Goal: Transaction & Acquisition: Book appointment/travel/reservation

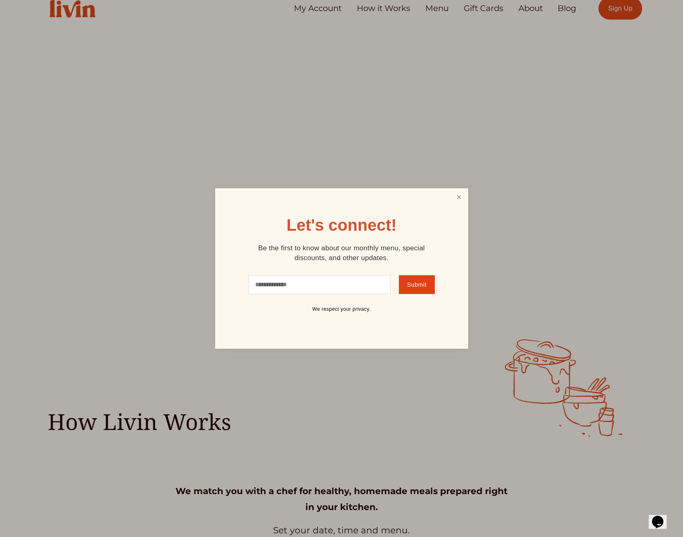
click at [459, 199] on link "Close" at bounding box center [459, 196] width 16 height 15
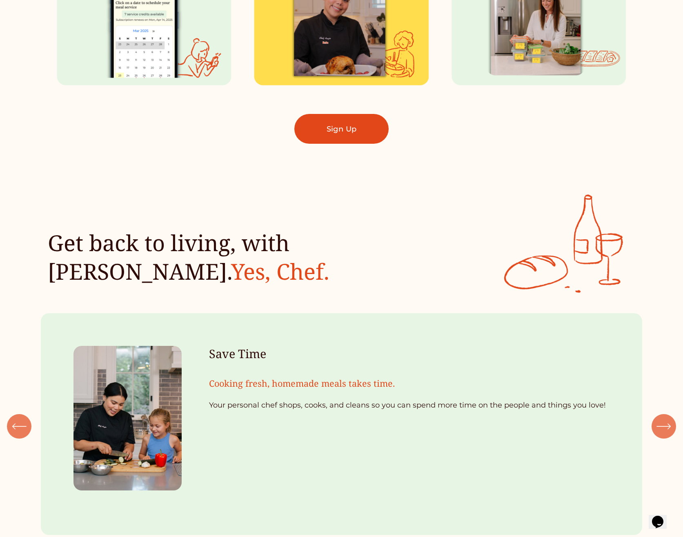
scroll to position [929, 0]
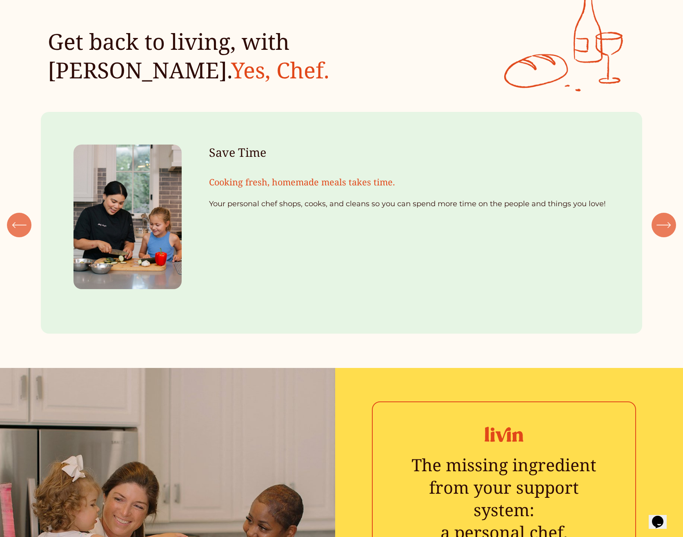
click at [671, 227] on icon "\a \a \a Next\a \a" at bounding box center [663, 225] width 15 height 15
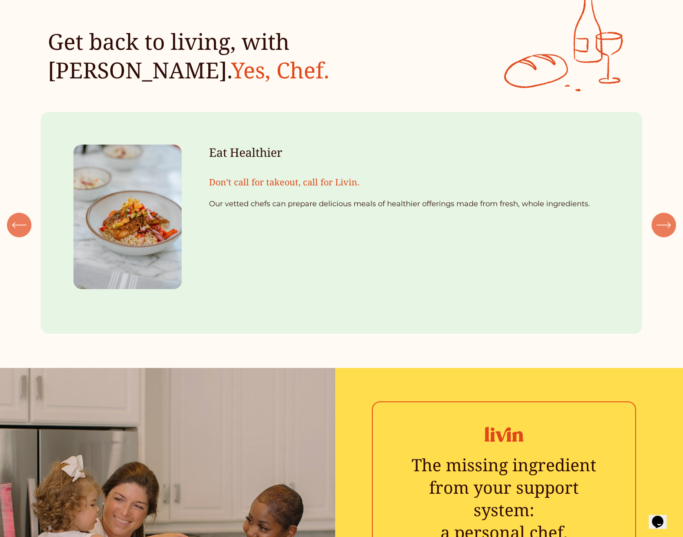
click at [665, 229] on icon "\a \a \a Next\a \a" at bounding box center [663, 225] width 15 height 15
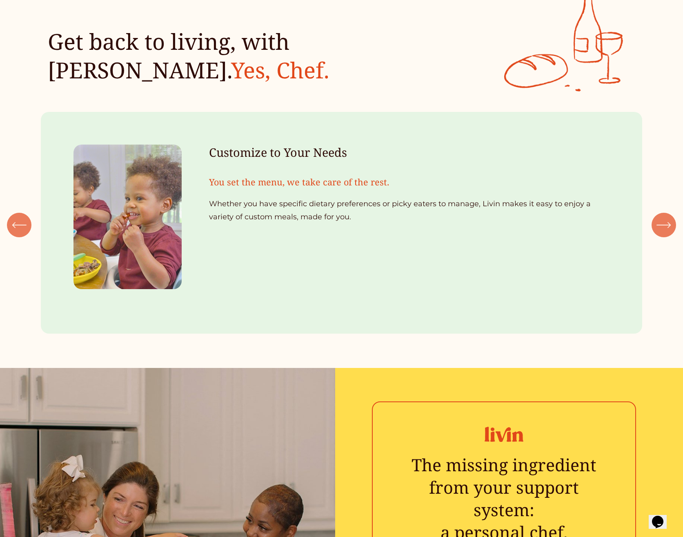
click at [656, 224] on div "\a \a \a Next\a \a" at bounding box center [664, 225] width 24 height 24
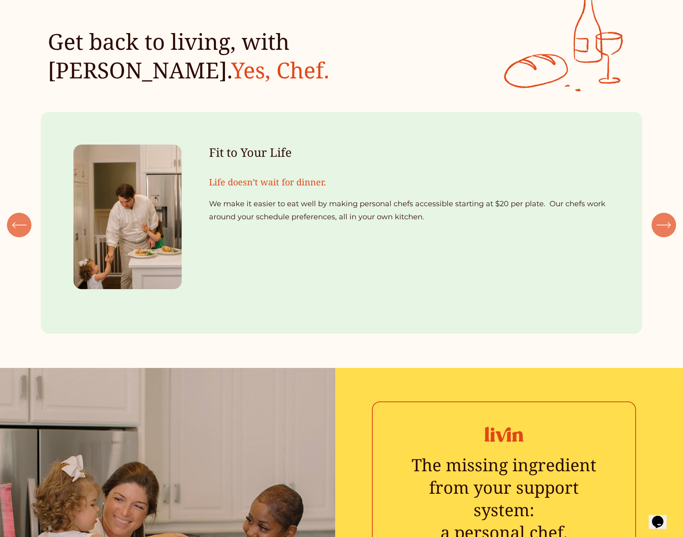
click at [664, 225] on icon "\a \a \a Next\a \a" at bounding box center [663, 225] width 15 height 15
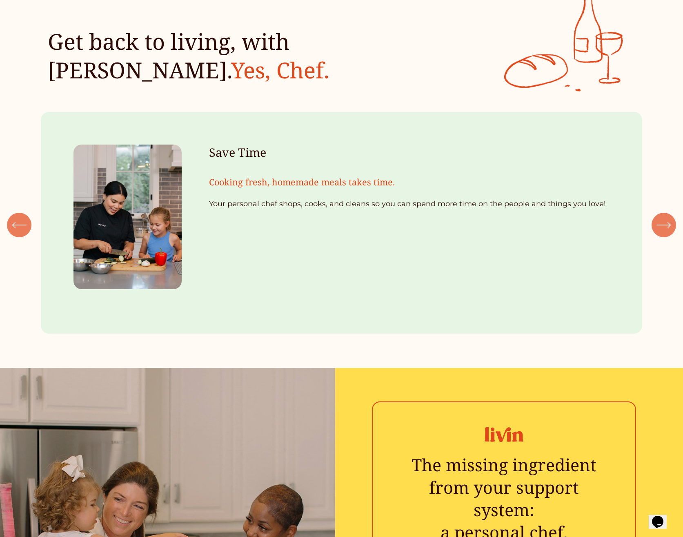
drag, startPoint x: 658, startPoint y: 226, endPoint x: 647, endPoint y: 227, distance: 10.2
click at [658, 226] on icon "\a \a \a Next\a \a" at bounding box center [663, 225] width 15 height 15
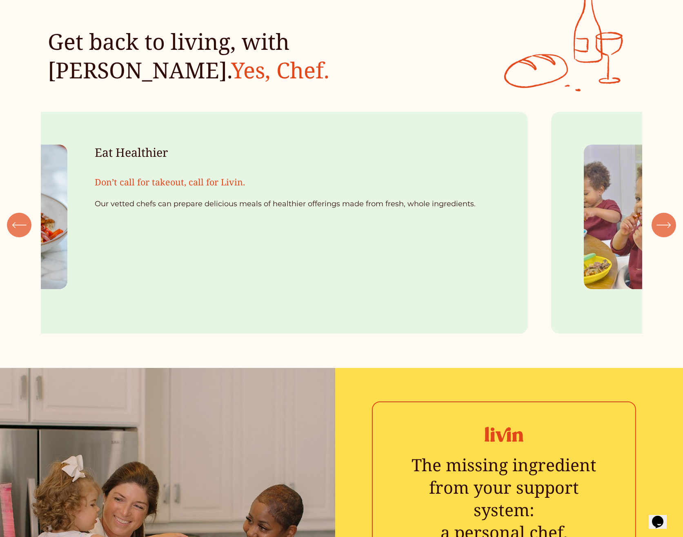
drag, startPoint x: 572, startPoint y: 209, endPoint x: 258, endPoint y: 251, distance: 316.7
click at [305, 257] on ul "Save Time Cooking fresh, homemade meals takes time. Your personal chef shops, c…" at bounding box center [341, 223] width 601 height 222
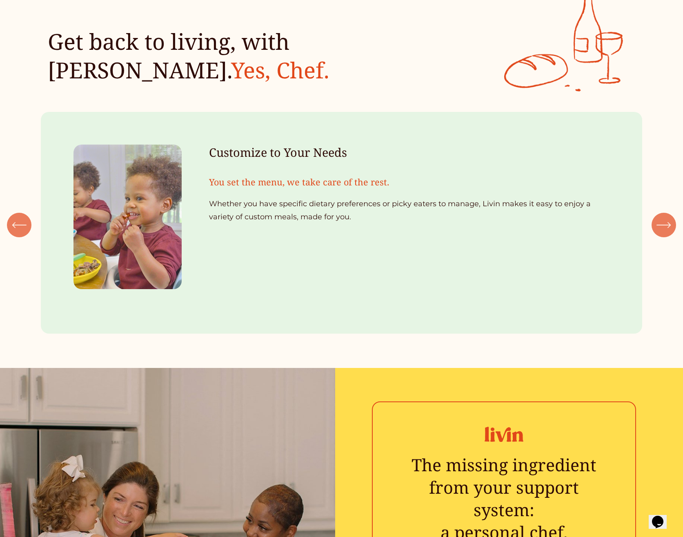
drag, startPoint x: 573, startPoint y: 249, endPoint x: 279, endPoint y: 236, distance: 294.2
click at [305, 238] on ul "Save Time Cooking fresh, homemade meals takes time. Your personal chef shops, c…" at bounding box center [341, 223] width 601 height 222
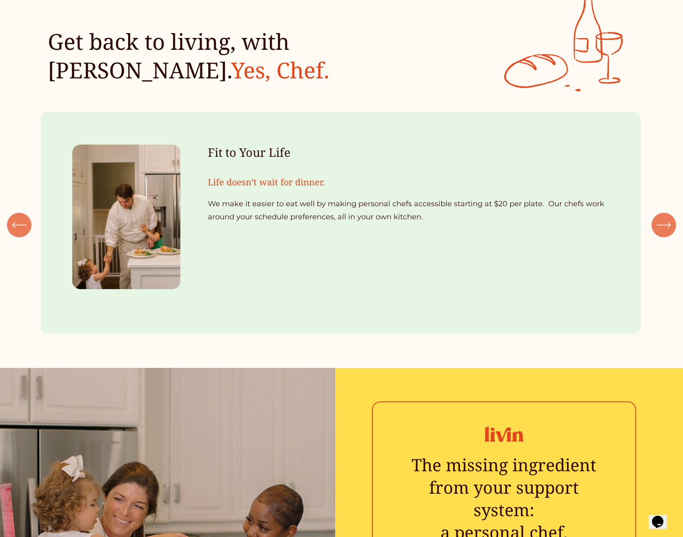
drag, startPoint x: 376, startPoint y: 246, endPoint x: 245, endPoint y: 246, distance: 131.9
click at [262, 246] on ul "Save Time Cooking fresh, homemade meals takes time. Your personal chef shops, c…" at bounding box center [341, 223] width 601 height 222
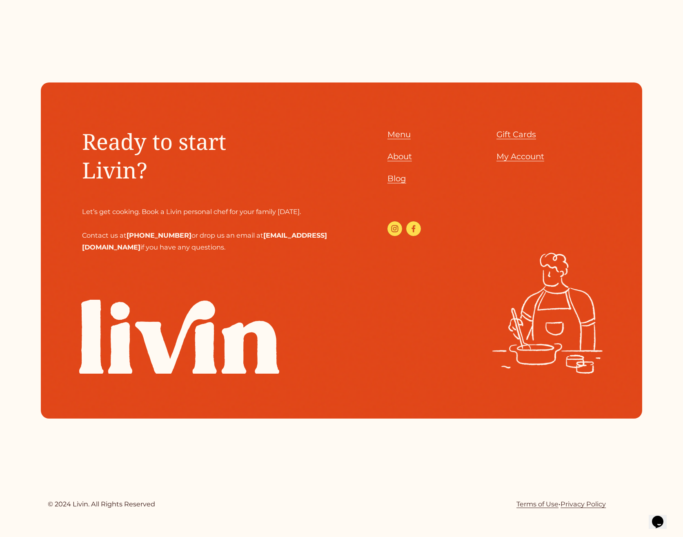
scroll to position [3989, 0]
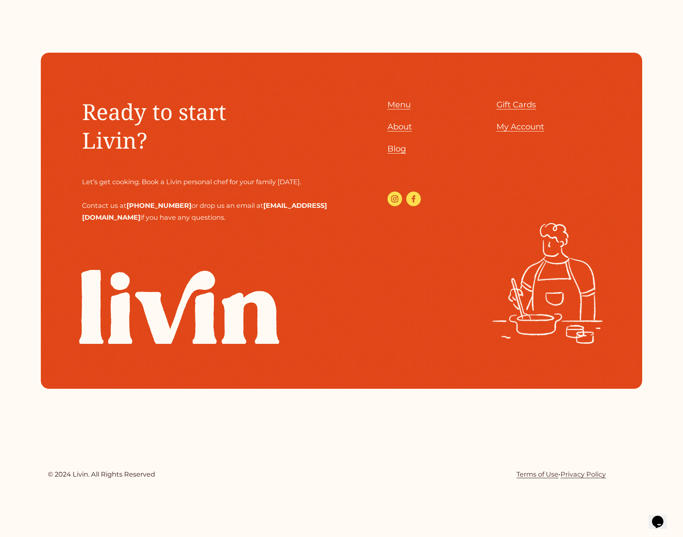
click at [404, 103] on span "Menu" at bounding box center [398, 105] width 23 height 10
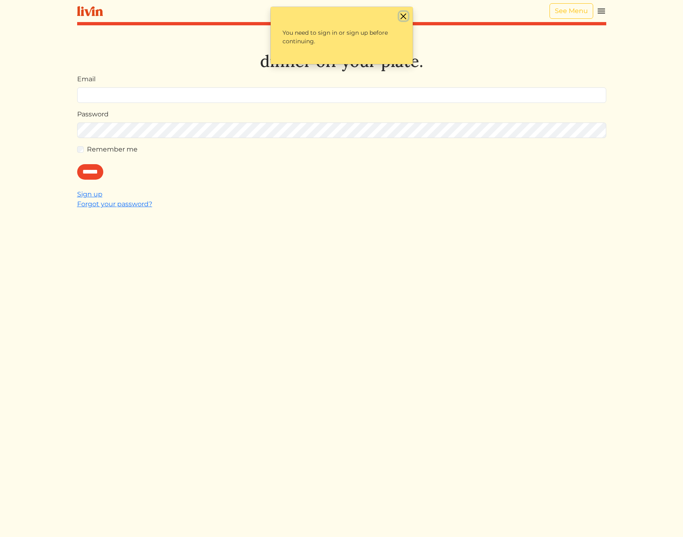
click at [401, 16] on button "Close" at bounding box center [403, 16] width 9 height 9
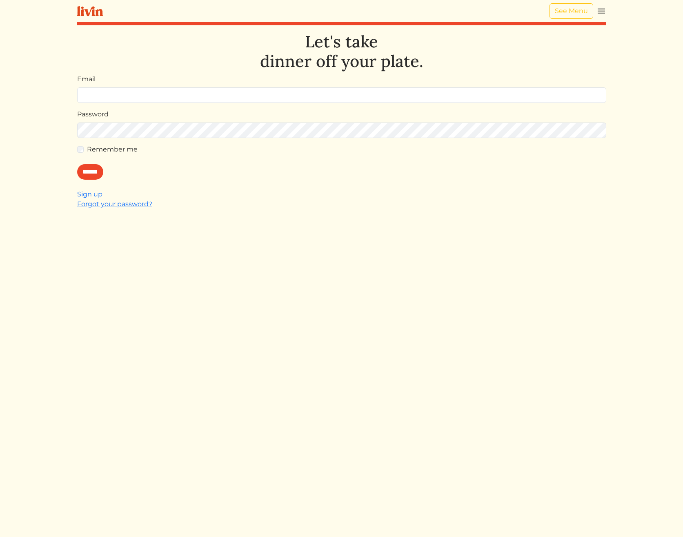
click at [602, 8] on img at bounding box center [601, 11] width 10 height 10
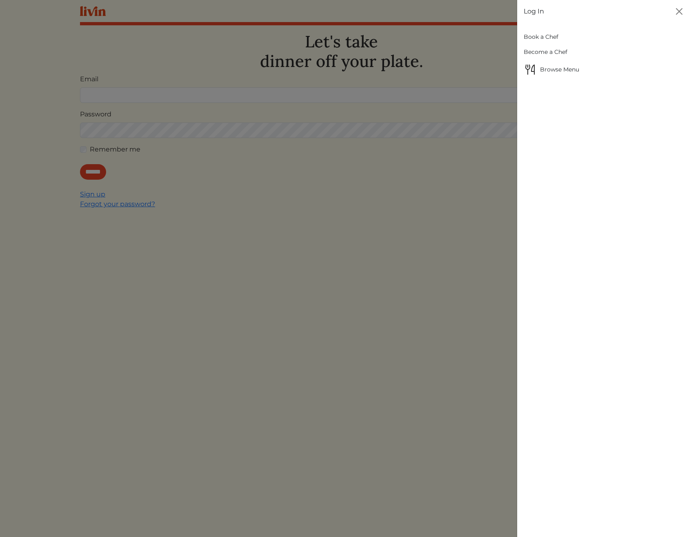
click at [553, 38] on link "Book a Chef" at bounding box center [603, 36] width 159 height 15
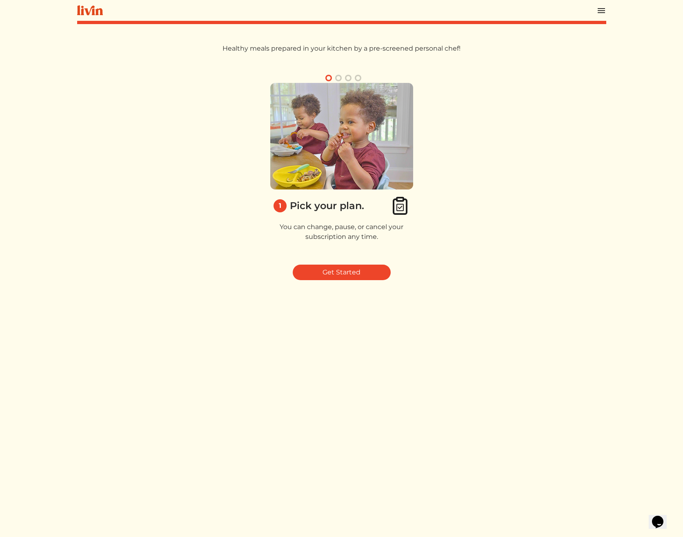
click at [339, 77] on button "button" at bounding box center [339, 78] width 10 height 10
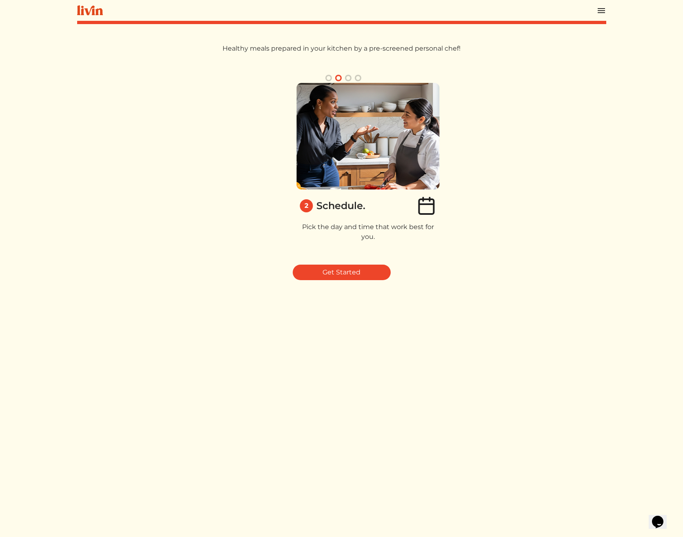
click at [345, 77] on button "button" at bounding box center [348, 78] width 10 height 10
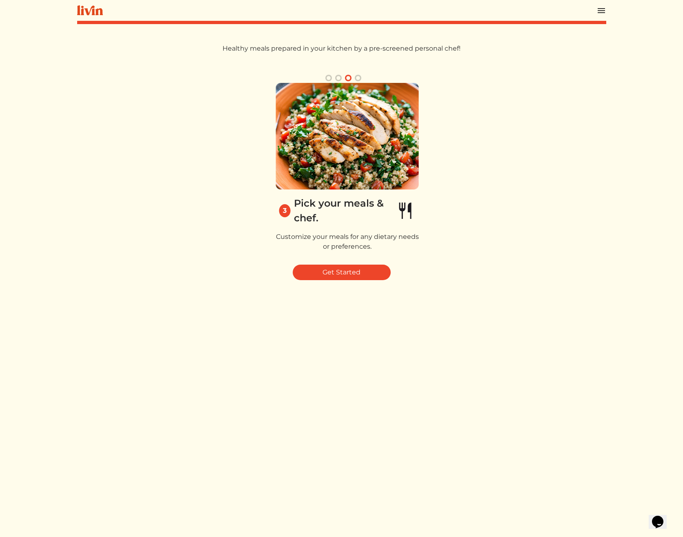
click at [357, 77] on button "button" at bounding box center [358, 78] width 10 height 10
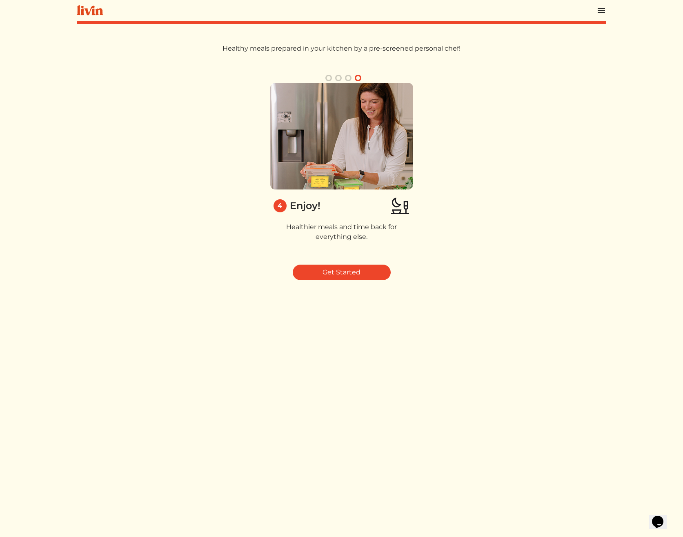
click at [328, 78] on button "button" at bounding box center [329, 78] width 10 height 10
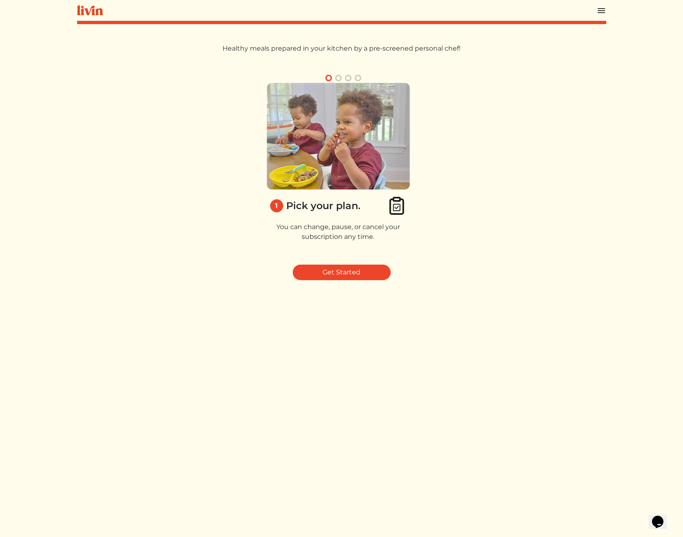
click at [348, 44] on p "Healthy meals prepared in your kitchen by a pre-screened personal chef!" at bounding box center [341, 49] width 265 height 10
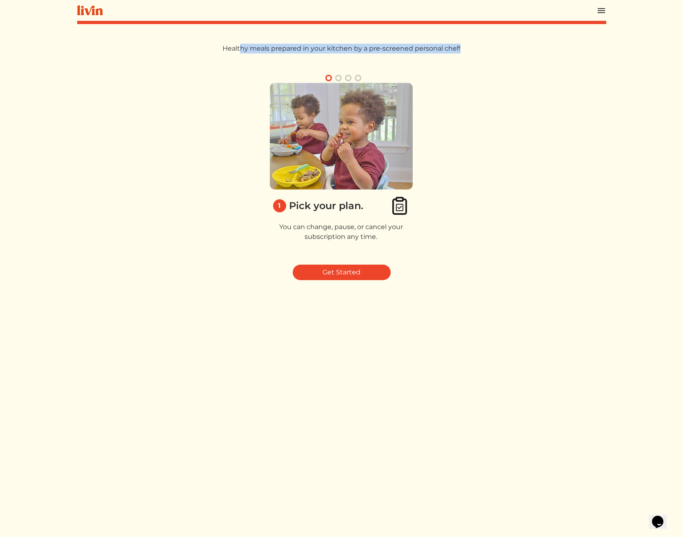
click at [348, 44] on p "Healthy meals prepared in your kitchen by a pre-screened personal chef!" at bounding box center [341, 49] width 265 height 10
copy div "Healthy meals prepared in your kitchen by a pre-screened personal chef!"
click at [387, 251] on div "1 Pick your plan. You can change, pause, or cancel your subscription any time." at bounding box center [341, 170] width 143 height 175
click at [360, 271] on link "Get Started" at bounding box center [342, 273] width 98 height 16
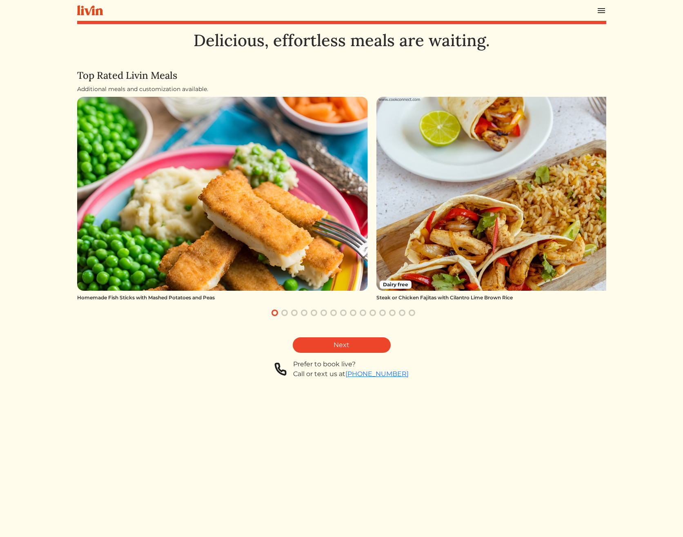
click at [281, 311] on button "button" at bounding box center [285, 313] width 10 height 10
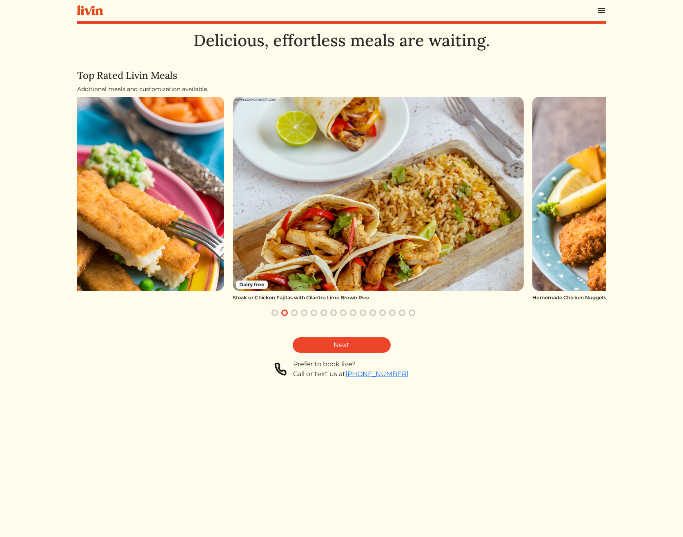
click at [296, 311] on button "button" at bounding box center [294, 313] width 10 height 10
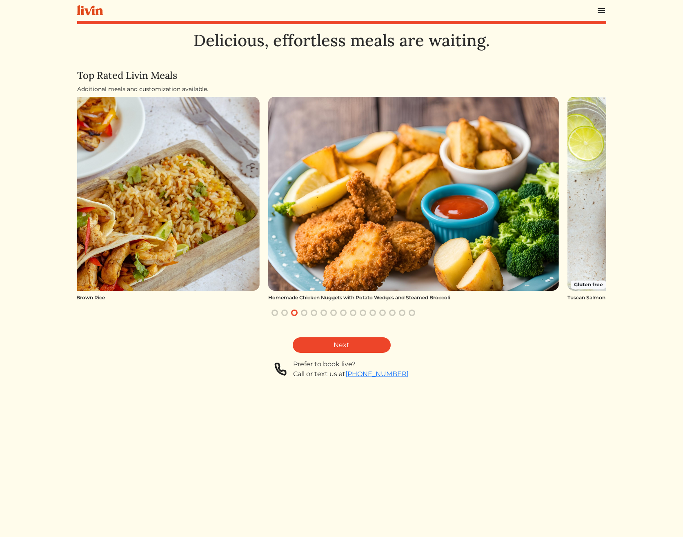
click at [312, 311] on button "button" at bounding box center [314, 313] width 10 height 10
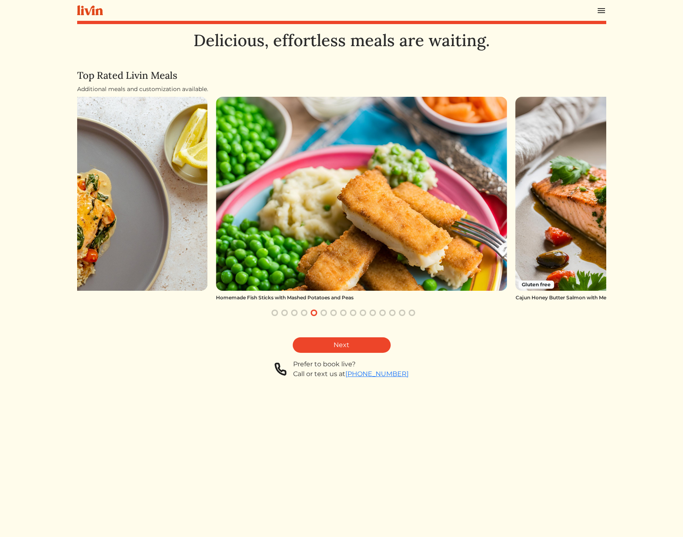
click at [336, 311] on button "button" at bounding box center [334, 313] width 10 height 10
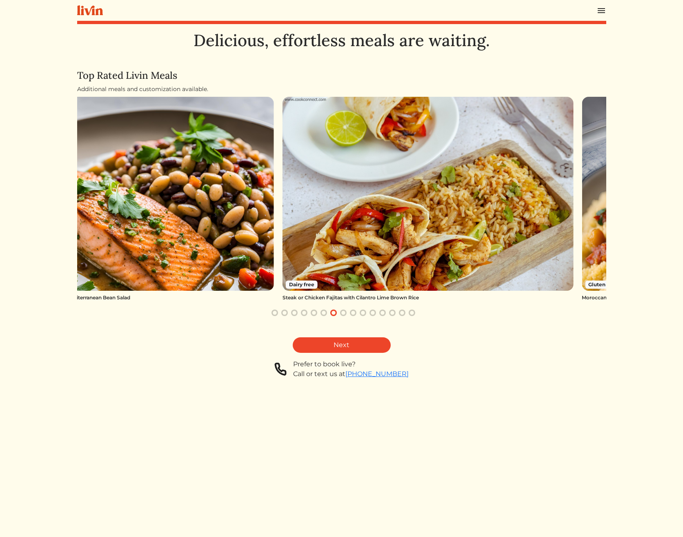
click at [363, 312] on button "button" at bounding box center [363, 313] width 10 height 10
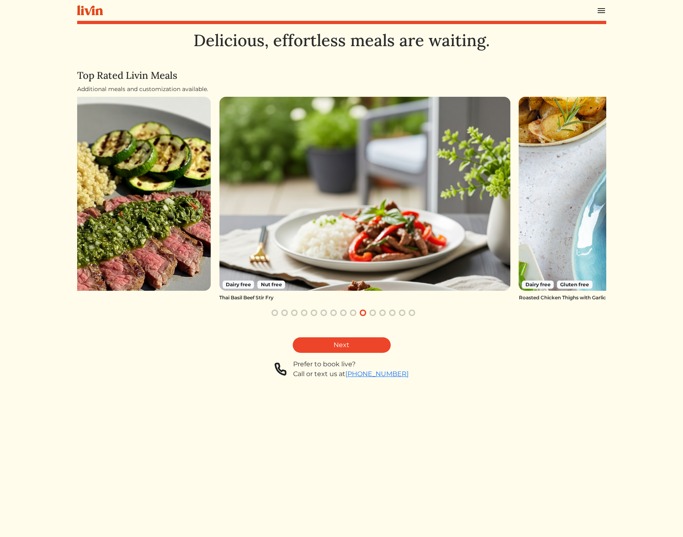
click at [381, 311] on button "button" at bounding box center [383, 313] width 10 height 10
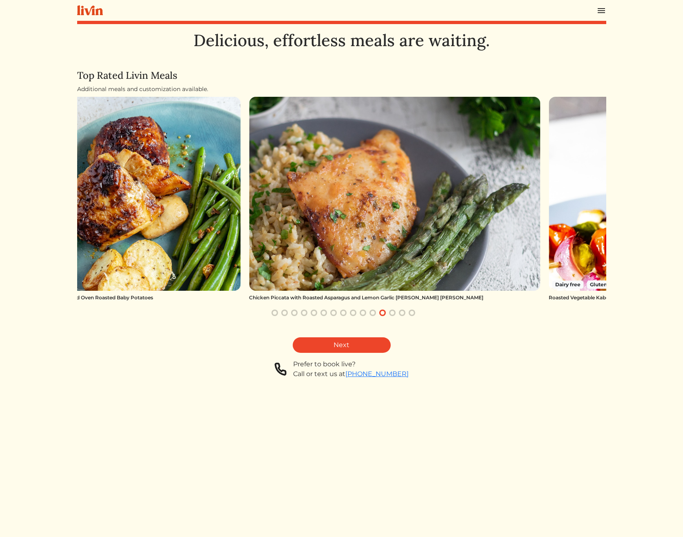
click at [413, 311] on button "button" at bounding box center [412, 313] width 10 height 10
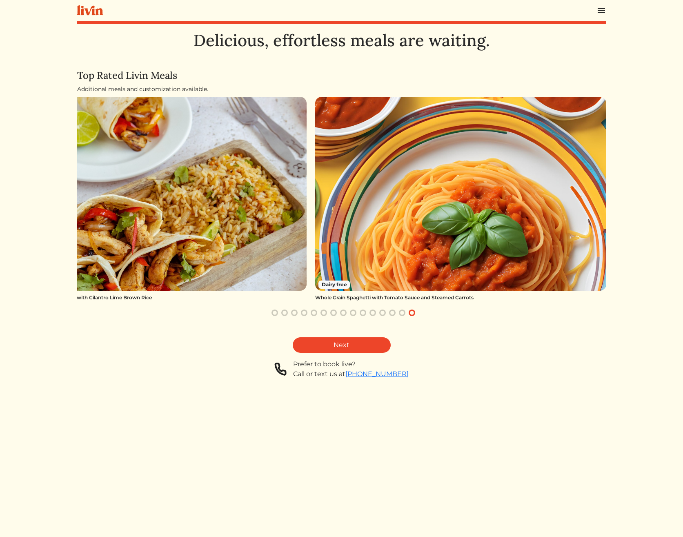
click at [345, 313] on button "button" at bounding box center [343, 313] width 10 height 10
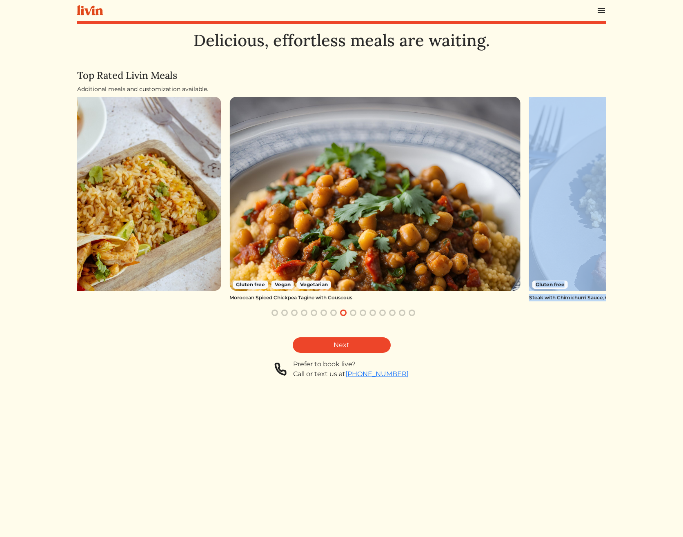
drag, startPoint x: 327, startPoint y: 298, endPoint x: 357, endPoint y: 302, distance: 30.0
click at [359, 301] on div "Homemade Fish Sticks with Mashed Potatoes and Peas Dairy free Steak or Chicken …" at bounding box center [341, 207] width 529 height 221
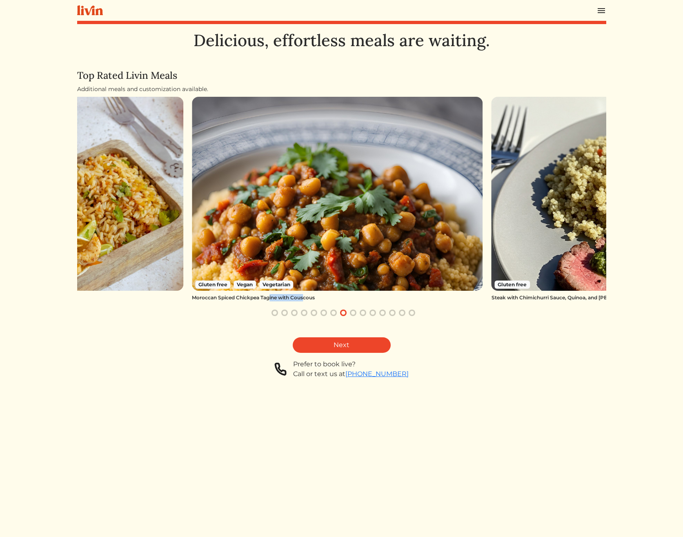
drag, startPoint x: 307, startPoint y: 297, endPoint x: 351, endPoint y: 299, distance: 44.6
click at [351, 299] on div "Moroccan Spiced Chickpea Tagine with Couscous" at bounding box center [337, 297] width 291 height 7
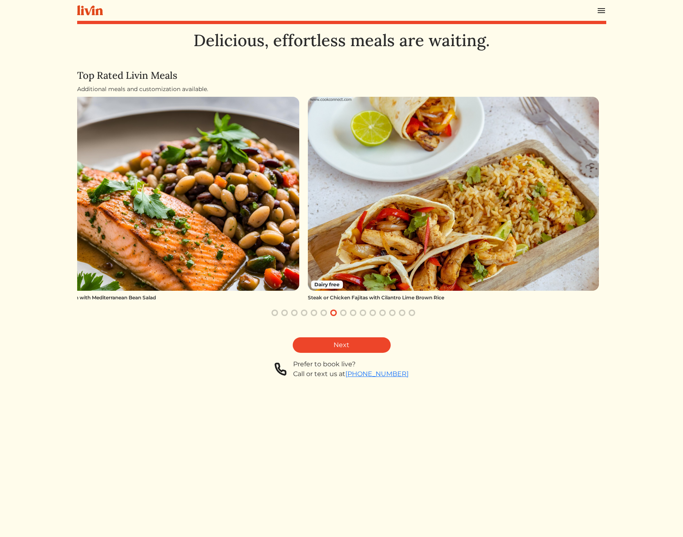
click at [351, 298] on div "Steak or Chicken Fajitas with Cilantro Lime Brown Rice" at bounding box center [453, 297] width 291 height 7
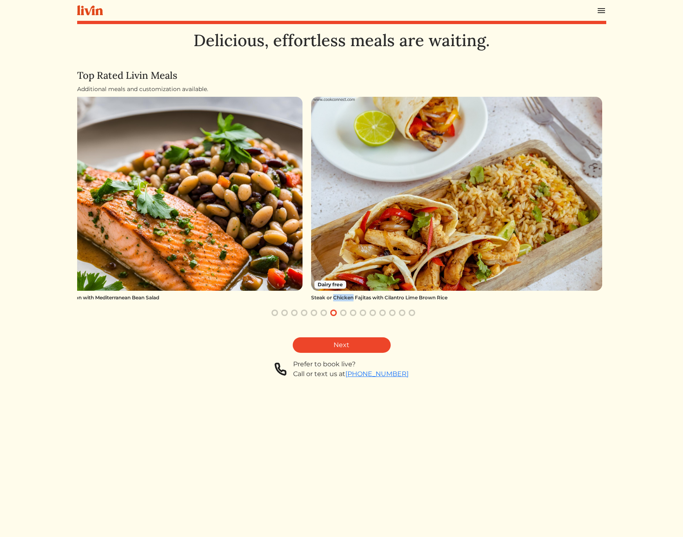
click at [351, 298] on div "Steak or Chicken Fajitas with Cilantro Lime Brown Rice" at bounding box center [456, 297] width 291 height 7
copy div "Steak or Chicken Fajitas with Cilantro Lime Brown Rice"
click at [153, 299] on div "Cajun Honey Butter Salmon with Mediterranean Bean Salad" at bounding box center [157, 297] width 291 height 7
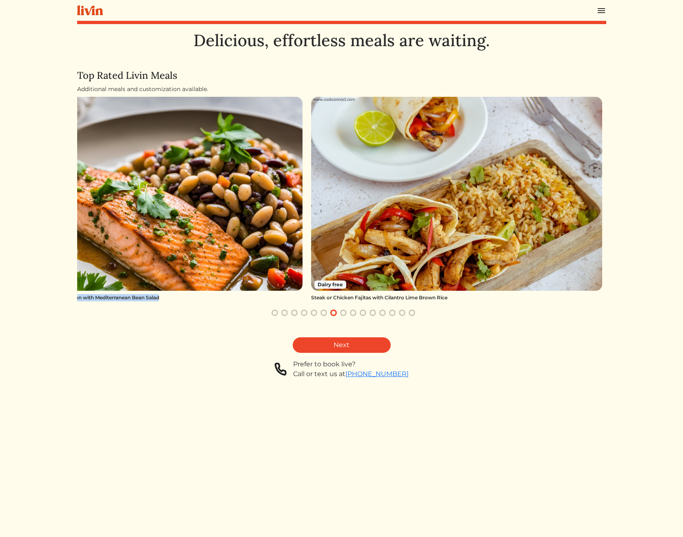
click at [153, 299] on div "Cajun Honey Butter Salmon with Mediterranean Bean Salad" at bounding box center [157, 297] width 291 height 7
copy div "Cajun Honey Butter Salmon with Mediterranean Bean Salad"
click at [432, 316] on div at bounding box center [344, 313] width 494 height 10
click at [346, 311] on button "button" at bounding box center [343, 313] width 10 height 10
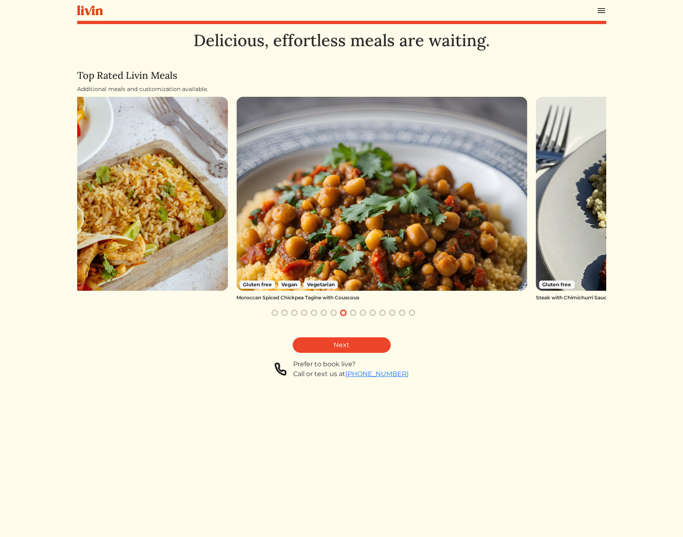
click at [361, 314] on button "button" at bounding box center [363, 313] width 10 height 10
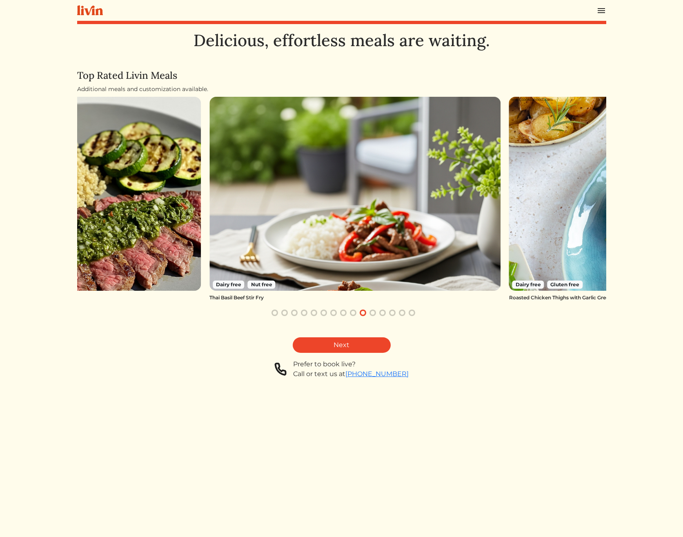
click at [411, 311] on button "button" at bounding box center [412, 313] width 10 height 10
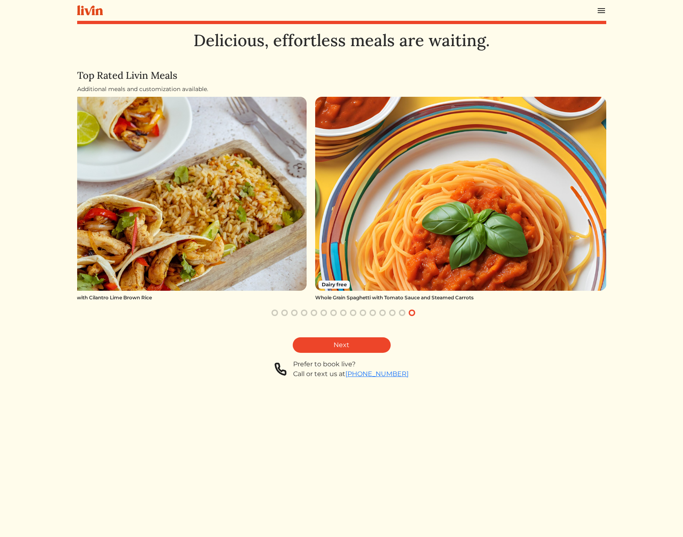
click at [600, 8] on img at bounding box center [601, 11] width 10 height 10
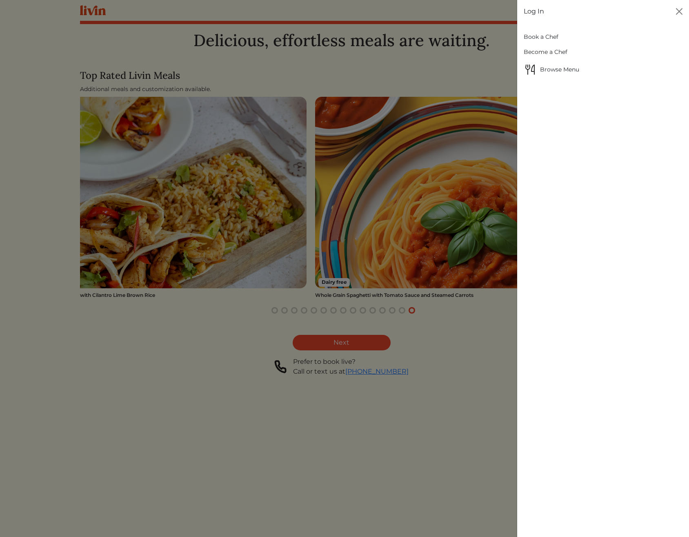
click at [550, 49] on link "Become a Chef" at bounding box center [603, 51] width 159 height 15
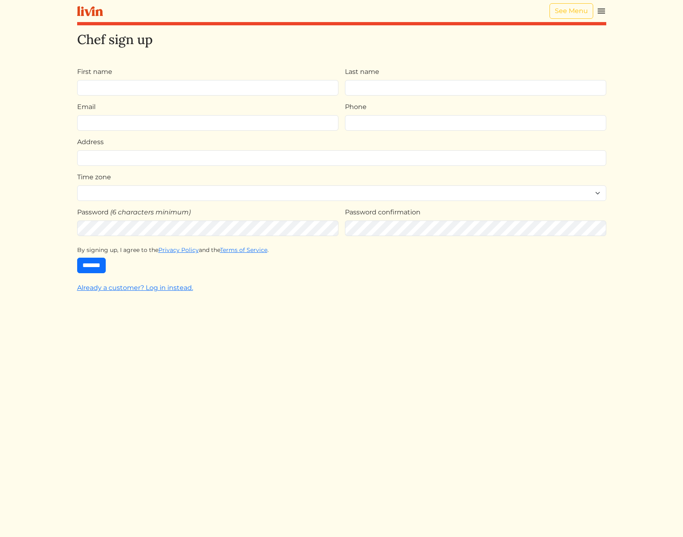
click at [461, 51] on div "**********" at bounding box center [341, 300] width 529 height 537
click at [442, 83] on input "Last name" at bounding box center [475, 88] width 261 height 16
click at [485, 396] on div "**********" at bounding box center [341, 300] width 529 height 537
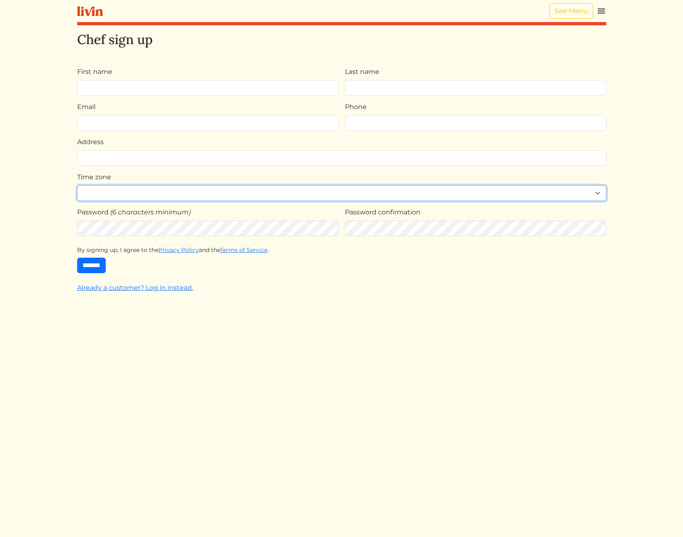
click at [574, 187] on select "**********" at bounding box center [341, 193] width 529 height 16
click at [77, 185] on select "**********" at bounding box center [341, 193] width 529 height 16
click at [509, 191] on select "**********" at bounding box center [341, 193] width 529 height 16
click at [77, 185] on select "**********" at bounding box center [341, 193] width 529 height 16
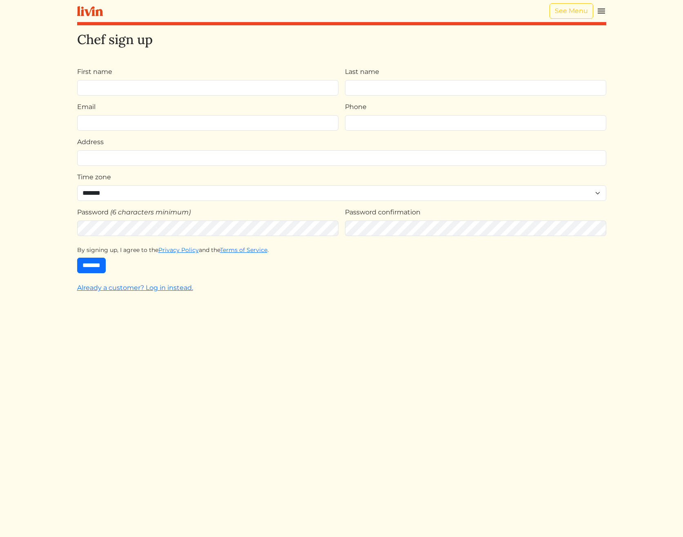
click at [480, 336] on div "**********" at bounding box center [341, 300] width 529 height 537
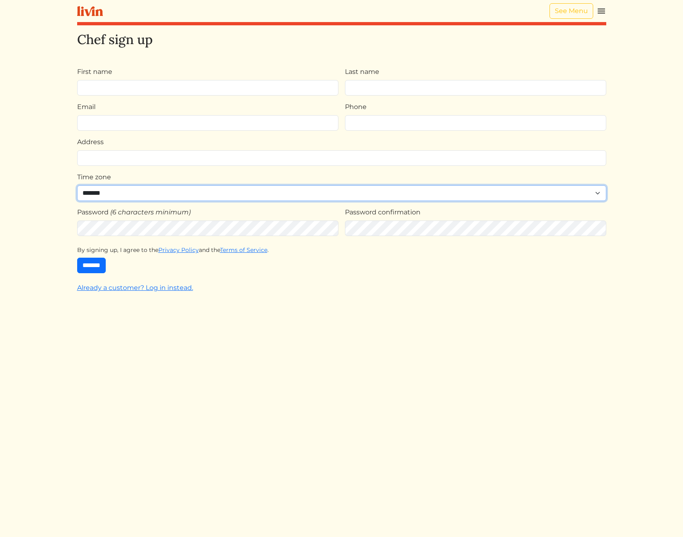
click at [415, 197] on select "**********" at bounding box center [341, 193] width 529 height 16
select select "**********"
click at [77, 185] on select "**********" at bounding box center [341, 193] width 529 height 16
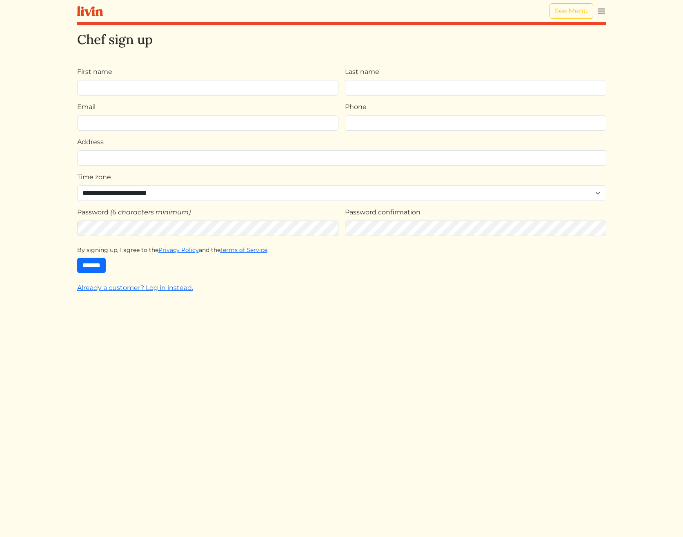
click at [399, 329] on div "**********" at bounding box center [341, 300] width 529 height 537
click at [414, 131] on form "**********" at bounding box center [341, 170] width 529 height 206
click at [417, 126] on input "Phone" at bounding box center [475, 123] width 261 height 16
click at [444, 80] on div "Last name" at bounding box center [475, 81] width 261 height 29
click at [463, 89] on input "Last name" at bounding box center [475, 88] width 261 height 16
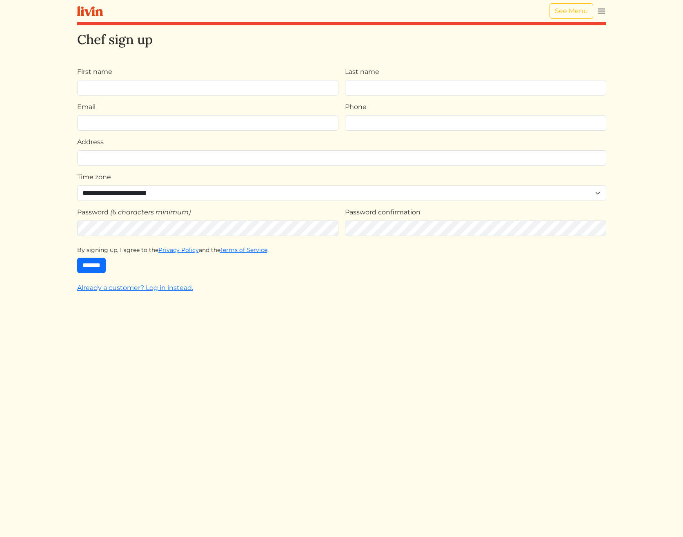
click at [464, 61] on div "**********" at bounding box center [341, 300] width 529 height 537
click at [600, 10] on img at bounding box center [601, 11] width 10 height 10
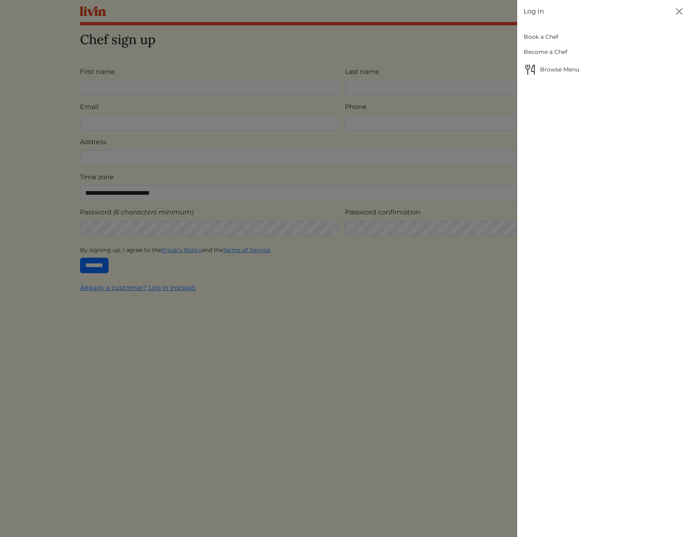
click at [563, 69] on span "Browse Menu" at bounding box center [603, 69] width 159 height 13
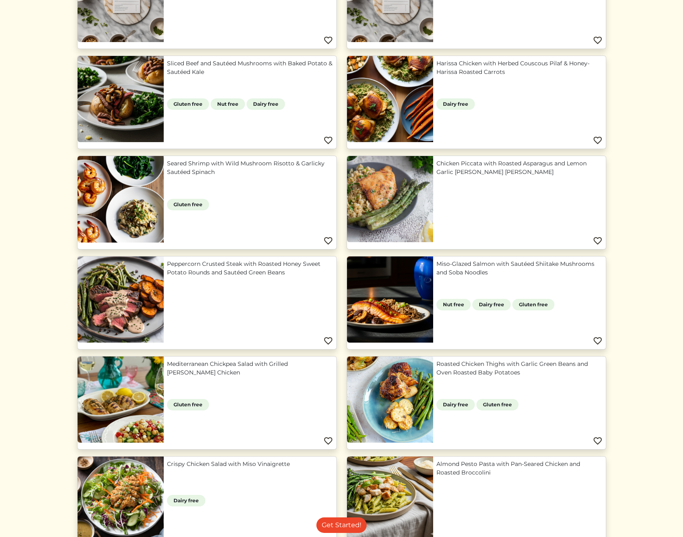
scroll to position [475, 0]
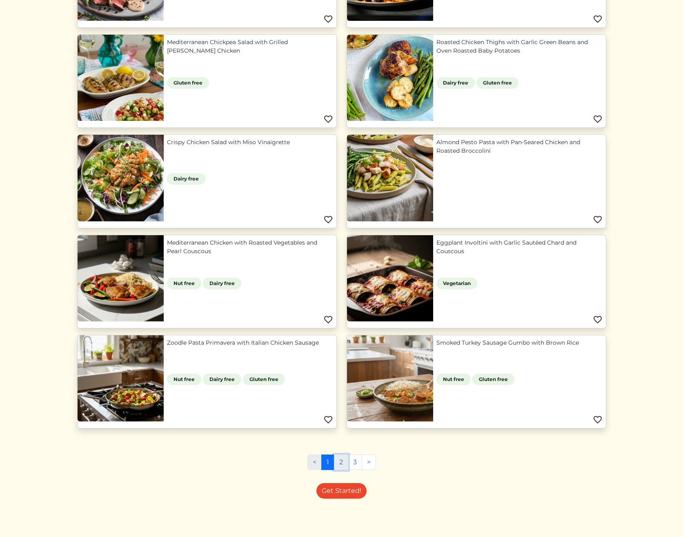
click at [342, 463] on link "2" at bounding box center [341, 462] width 14 height 16
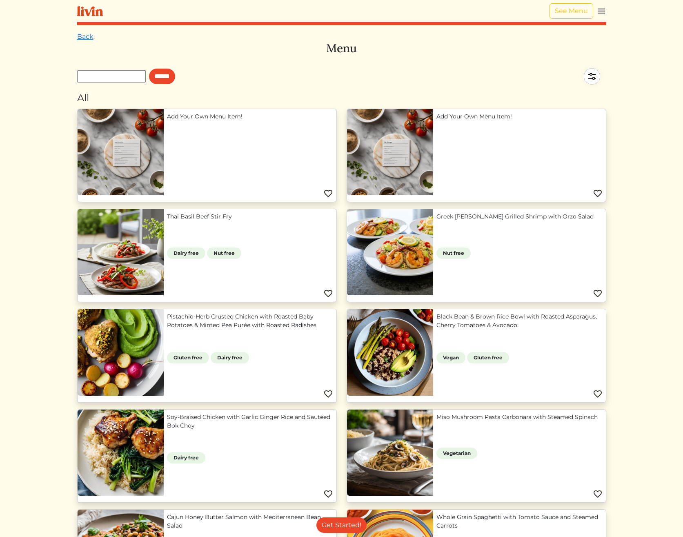
scroll to position [274, 0]
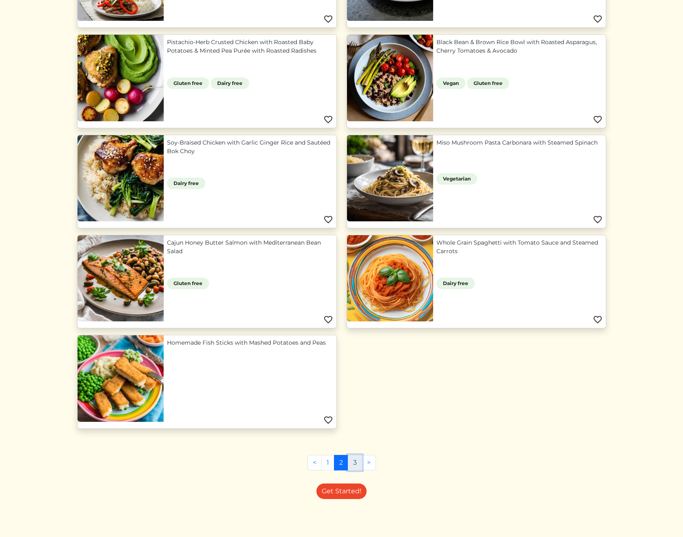
click at [356, 462] on link "3" at bounding box center [355, 463] width 14 height 16
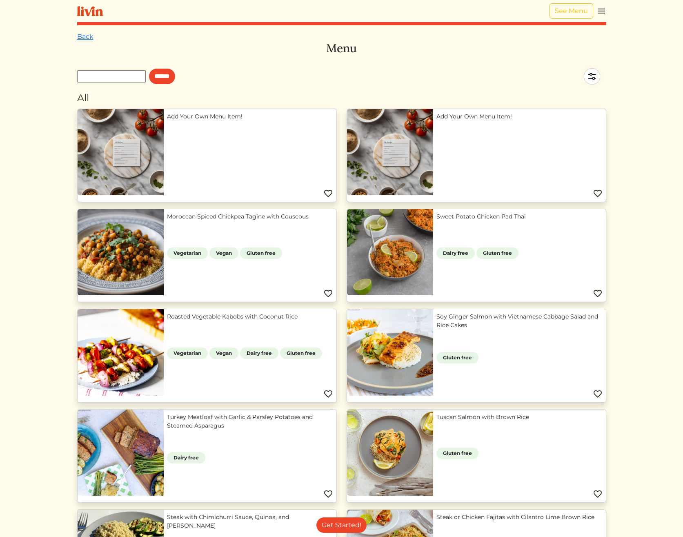
scroll to position [274, 0]
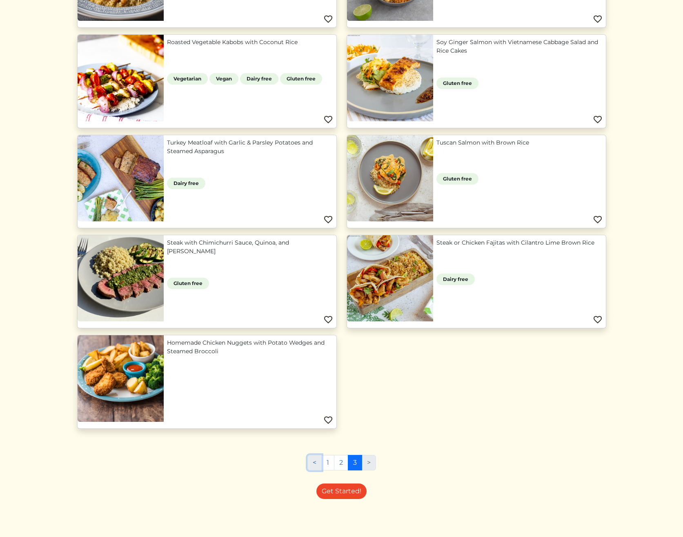
click at [316, 463] on link "<" at bounding box center [314, 463] width 14 height 16
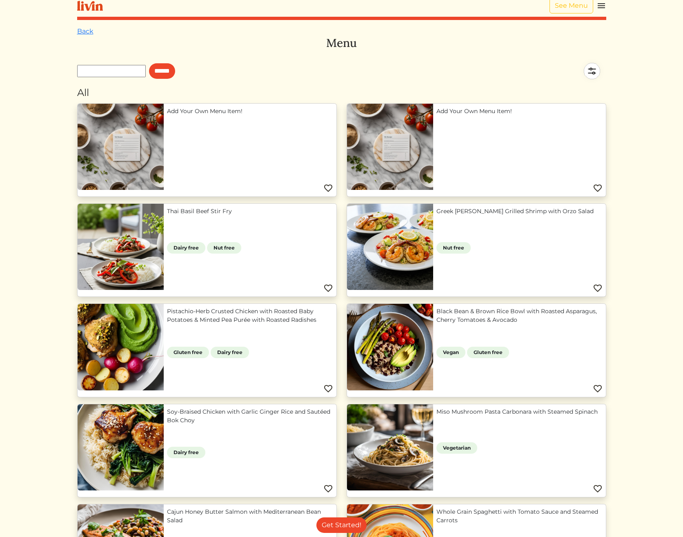
scroll to position [274, 0]
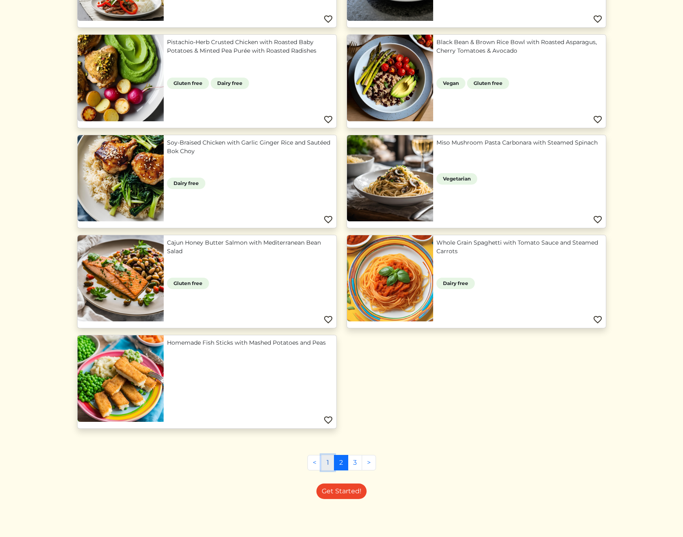
click at [328, 460] on link "1" at bounding box center [327, 463] width 13 height 16
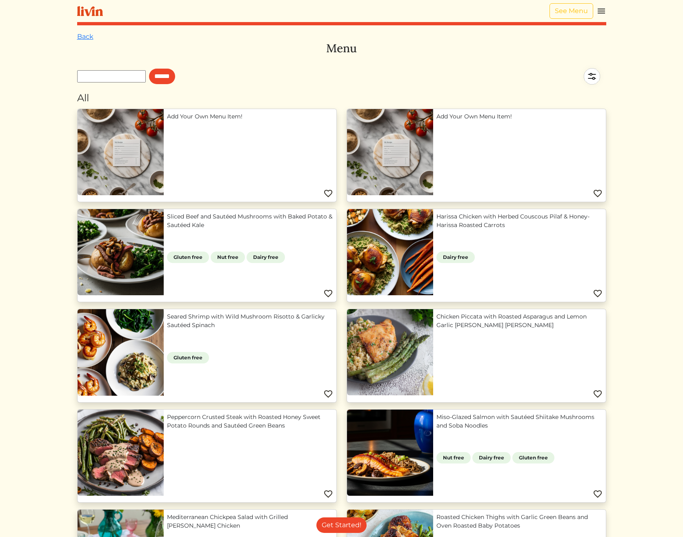
click at [231, 84] on div "******" at bounding box center [341, 76] width 529 height 29
click at [85, 33] on link "Back" at bounding box center [85, 37] width 16 height 8
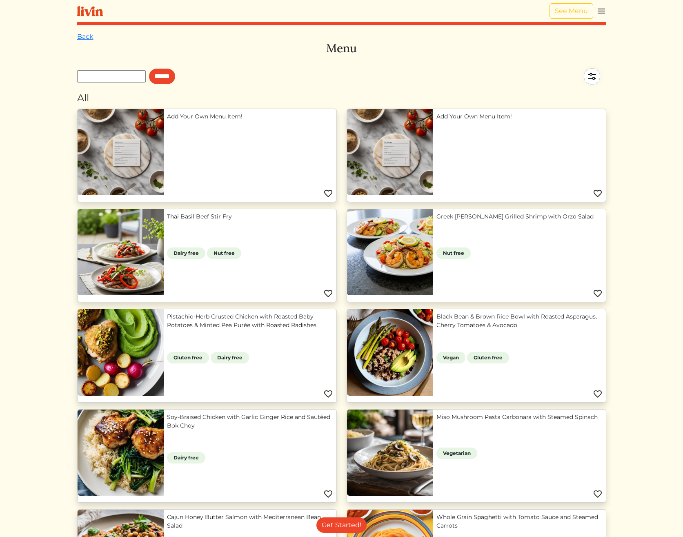
click at [344, 47] on h3 "Menu" at bounding box center [341, 49] width 529 height 14
click at [443, 75] on div "******" at bounding box center [341, 76] width 529 height 29
click at [659, 233] on html "See Menu Log In Book a Chef Become a Chef Browse Menu Back Menu ****** All Add …" at bounding box center [341, 268] width 683 height 537
click at [600, 12] on img at bounding box center [601, 11] width 10 height 10
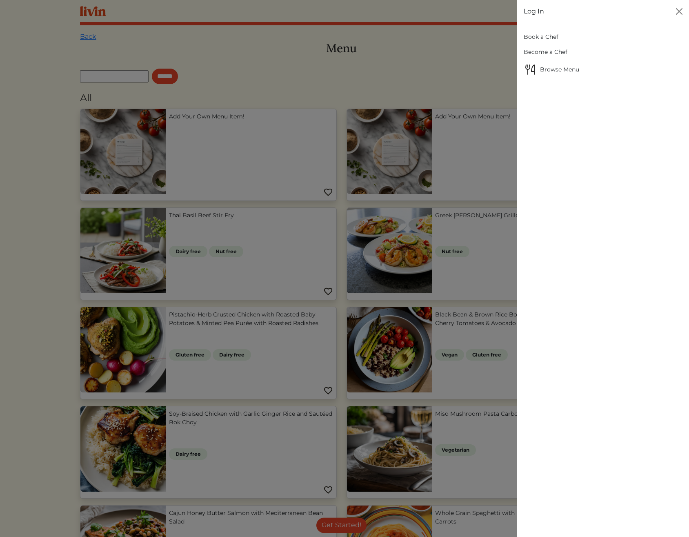
click at [542, 39] on link "Book a Chef" at bounding box center [603, 36] width 159 height 15
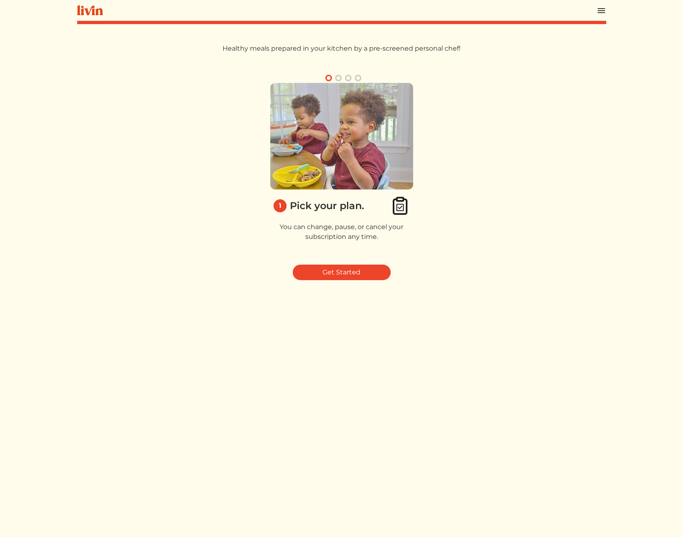
click at [599, 9] on img at bounding box center [601, 11] width 10 height 10
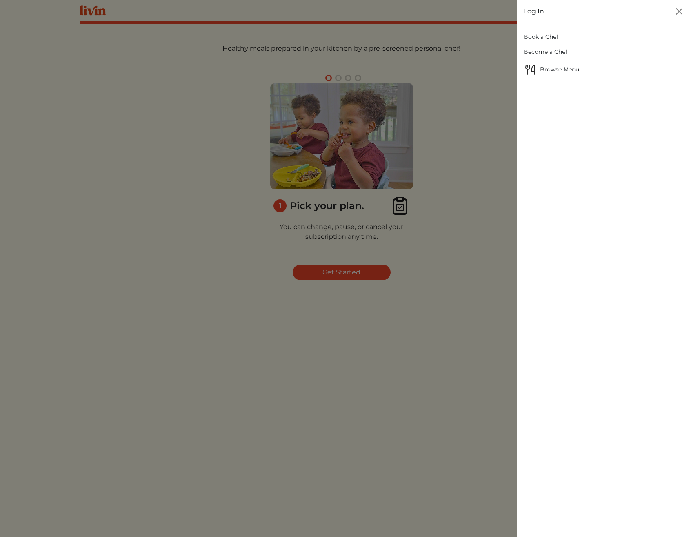
click at [538, 11] on link "Log In" at bounding box center [534, 12] width 20 height 10
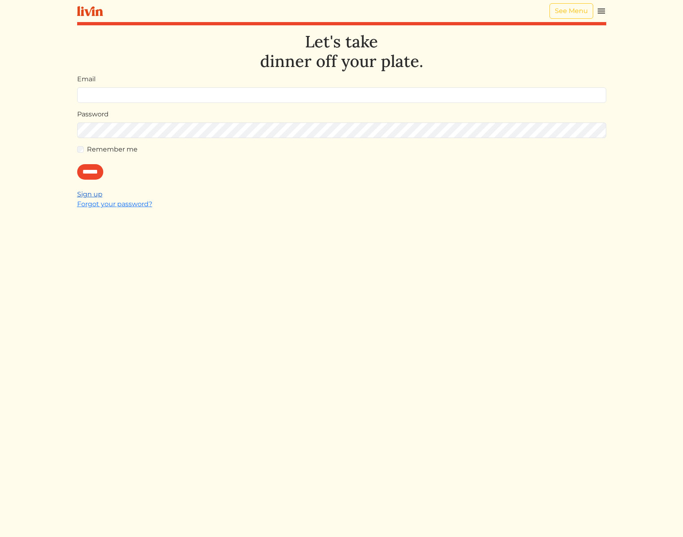
click at [93, 193] on link "Sign up" at bounding box center [89, 194] width 25 height 8
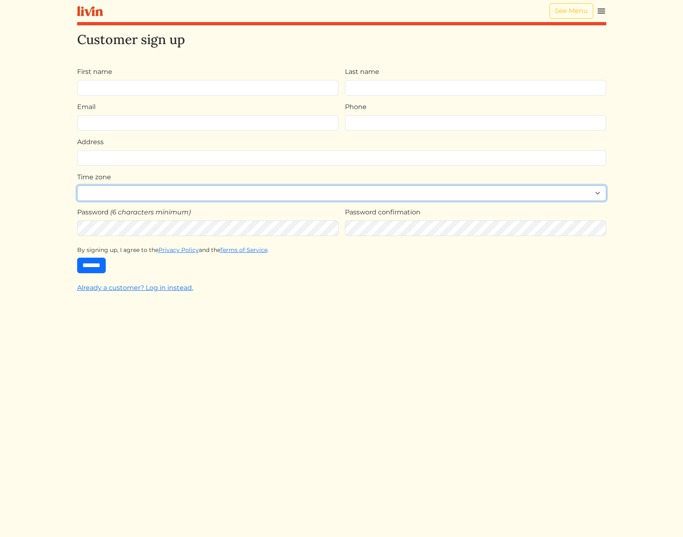
click at [477, 192] on select "**********" at bounding box center [341, 193] width 529 height 16
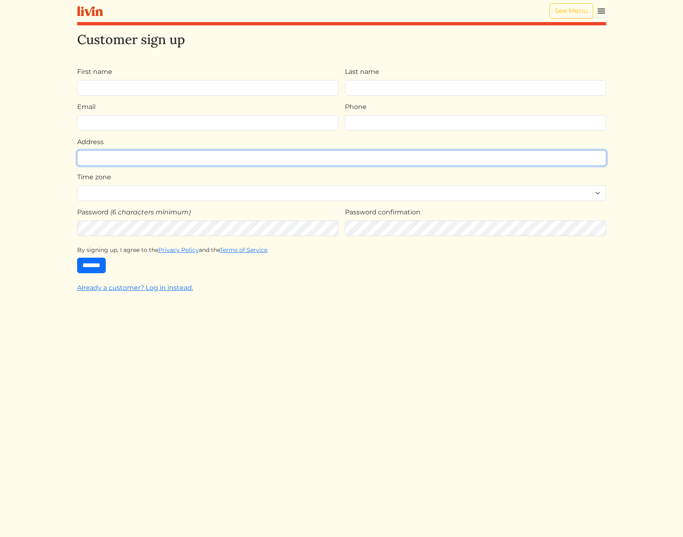
click at [375, 158] on input "Address" at bounding box center [341, 158] width 529 height 16
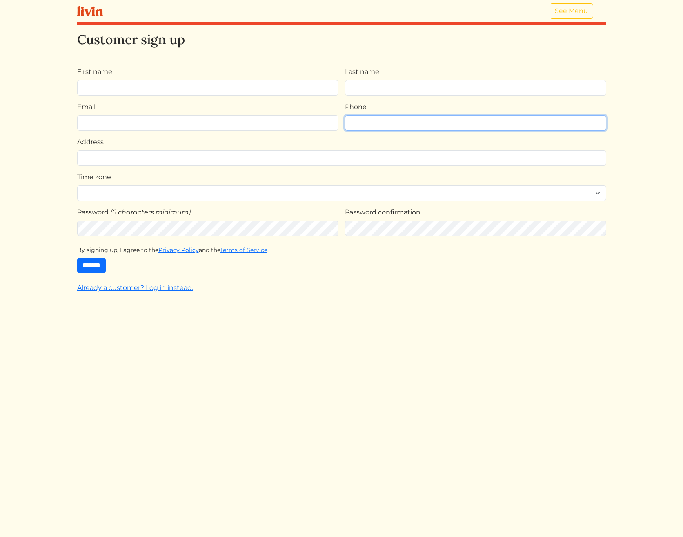
click at [376, 127] on input "Phone" at bounding box center [475, 123] width 261 height 16
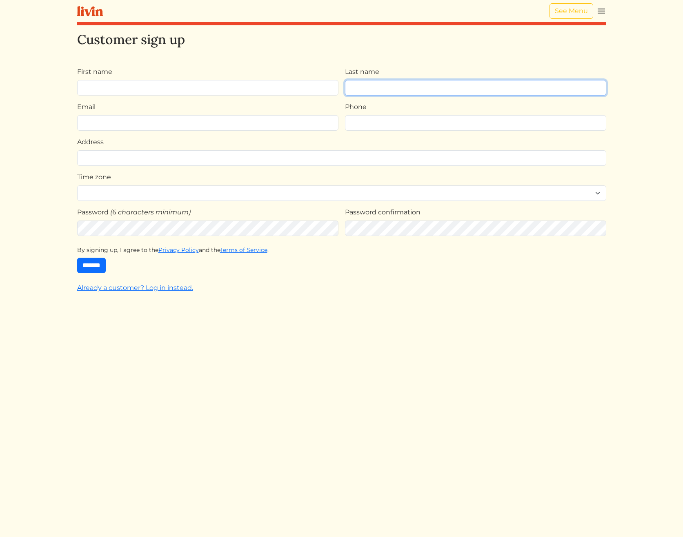
click at [371, 90] on input "Last name" at bounding box center [475, 88] width 261 height 16
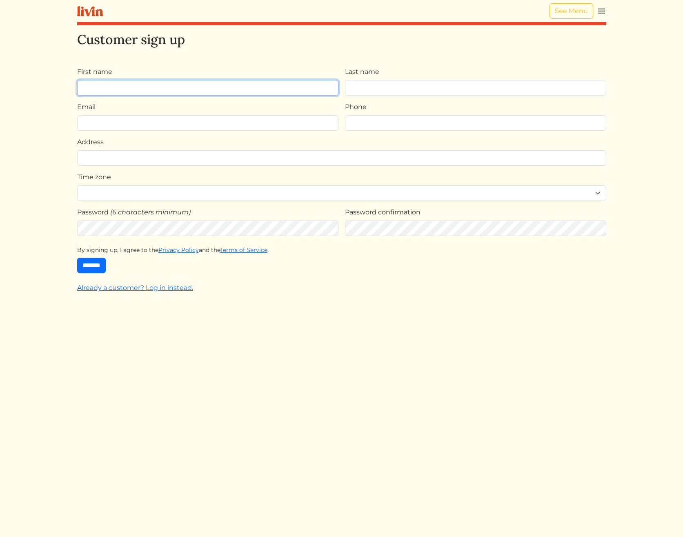
click at [277, 91] on input "First name" at bounding box center [207, 88] width 261 height 16
click at [245, 68] on div "First name" at bounding box center [207, 81] width 261 height 29
drag, startPoint x: 186, startPoint y: 43, endPoint x: 57, endPoint y: 33, distance: 129.0
click at [57, 33] on html "**********" at bounding box center [341, 268] width 683 height 537
click at [461, 398] on div "**********" at bounding box center [341, 300] width 529 height 537
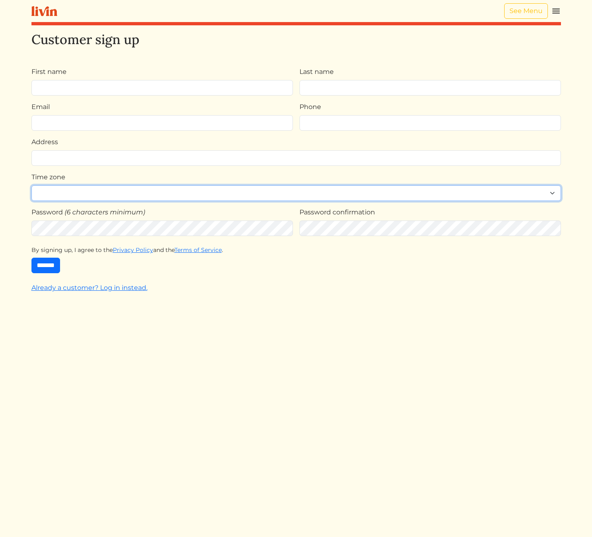
click at [491, 188] on select "**********" at bounding box center [295, 193] width 529 height 16
click at [435, 190] on select "**********" at bounding box center [295, 193] width 529 height 16
select select "**********"
click at [31, 185] on select "**********" at bounding box center [295, 193] width 529 height 16
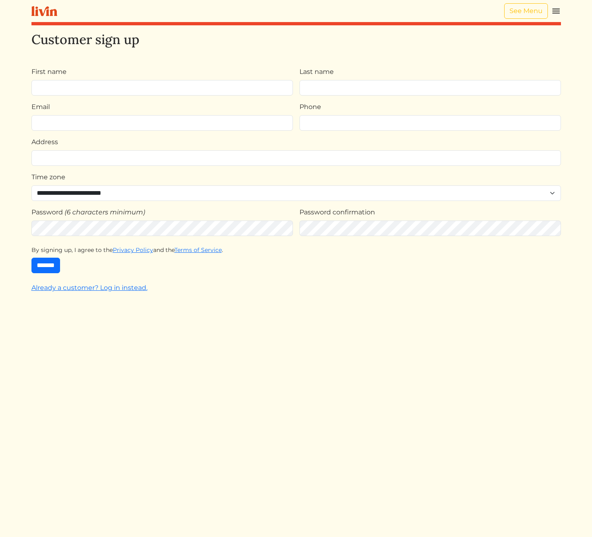
click at [410, 348] on div "**********" at bounding box center [295, 300] width 529 height 537
click at [450, 331] on div "**********" at bounding box center [295, 300] width 529 height 537
click at [549, 9] on div "See Menu" at bounding box center [532, 11] width 57 height 16
click at [50, 7] on img at bounding box center [44, 11] width 26 height 10
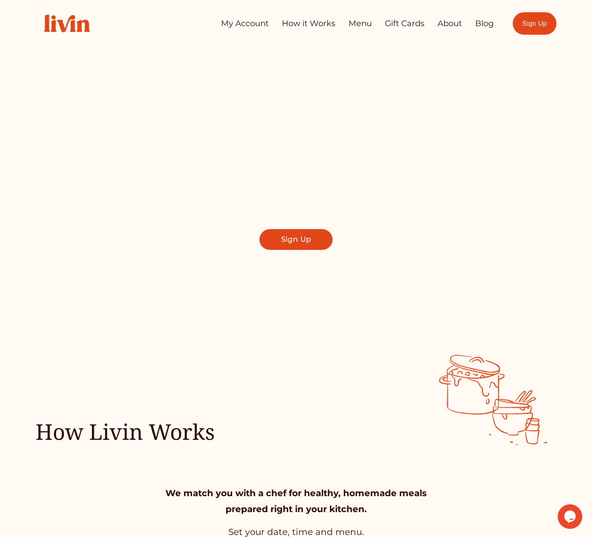
click at [447, 23] on link "About" at bounding box center [449, 24] width 24 height 16
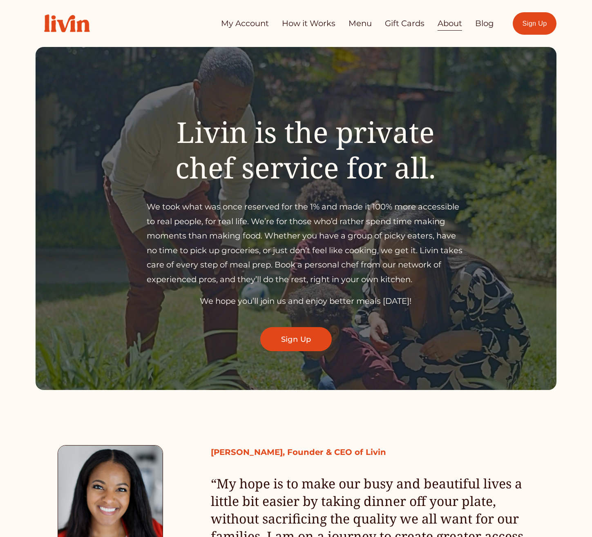
click at [537, 21] on link "Sign Up" at bounding box center [534, 23] width 44 height 22
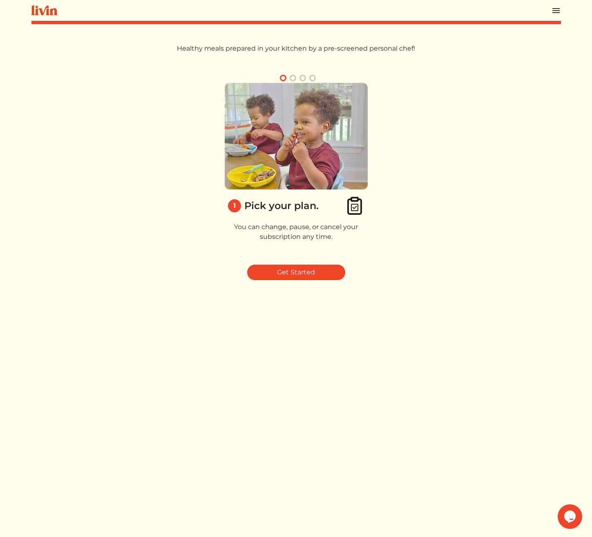
click at [292, 79] on button "button" at bounding box center [293, 78] width 10 height 10
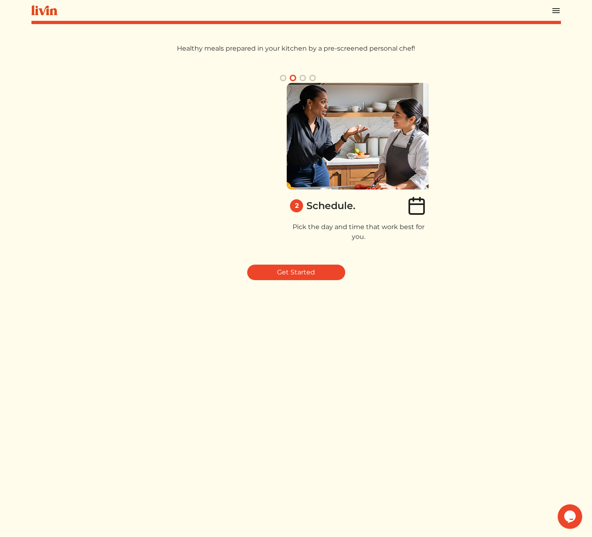
click at [301, 77] on button "button" at bounding box center [303, 78] width 10 height 10
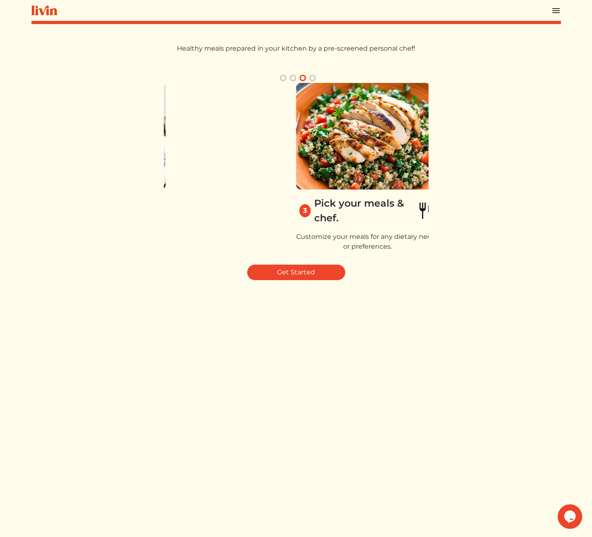
click at [311, 76] on button "button" at bounding box center [312, 78] width 10 height 10
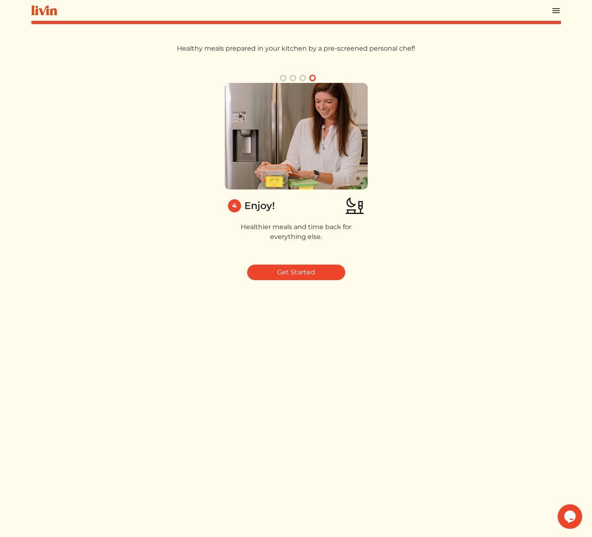
click at [551, 6] on img at bounding box center [556, 11] width 10 height 10
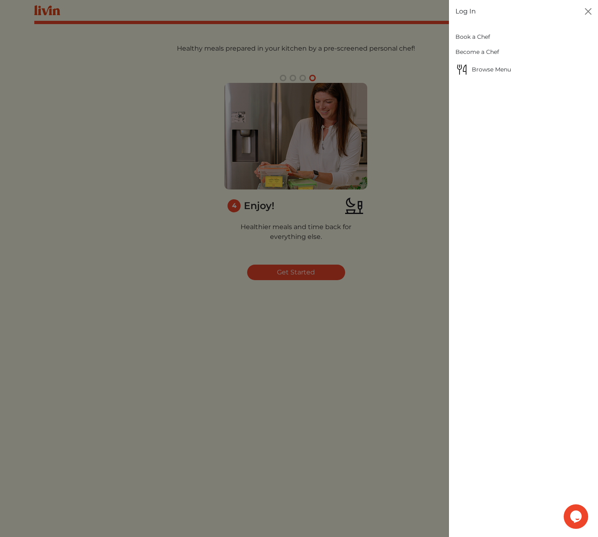
click at [356, 36] on div at bounding box center [299, 268] width 598 height 537
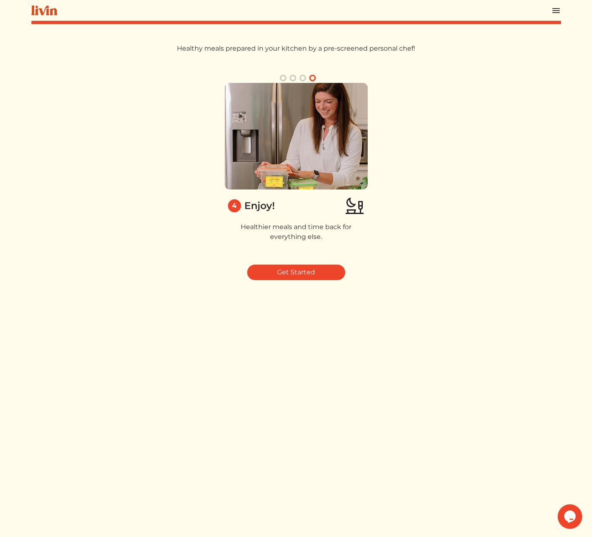
click at [288, 47] on p "Healthy meals prepared in your kitchen by a pre-screened personal chef!" at bounding box center [296, 49] width 265 height 10
click at [302, 80] on button "button" at bounding box center [303, 78] width 10 height 10
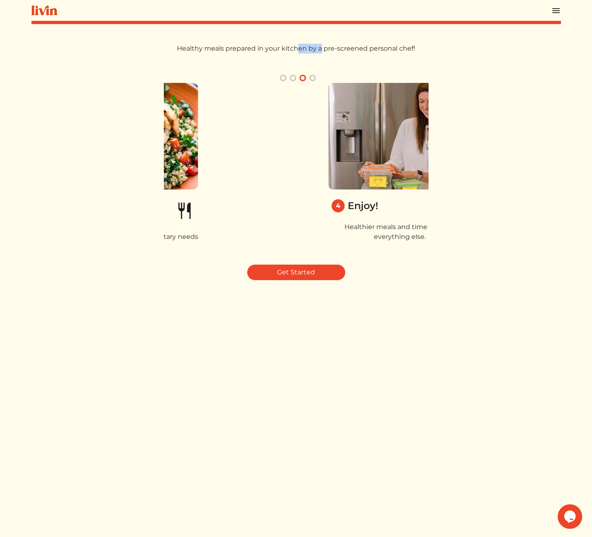
click at [297, 80] on button "button" at bounding box center [293, 78] width 10 height 10
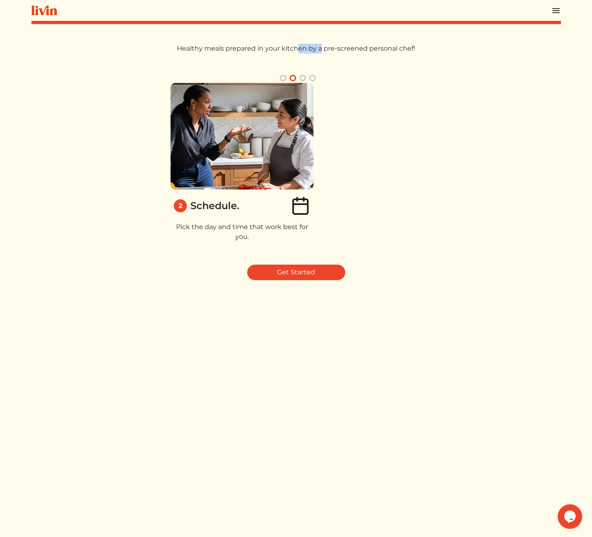
click at [282, 80] on button "button" at bounding box center [283, 78] width 10 height 10
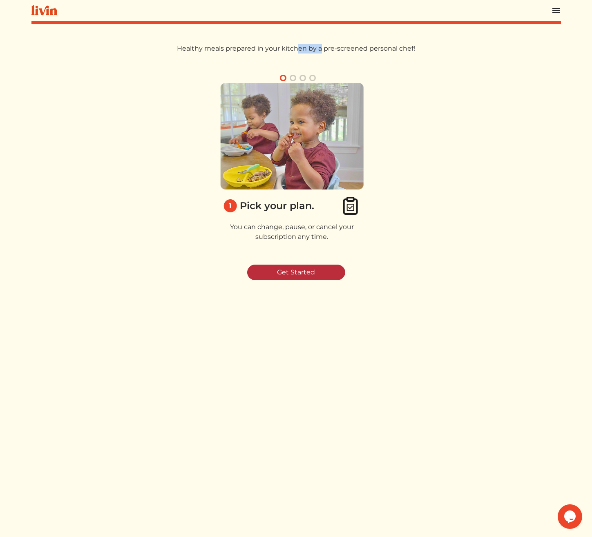
click at [305, 278] on link "Get Started" at bounding box center [296, 273] width 98 height 16
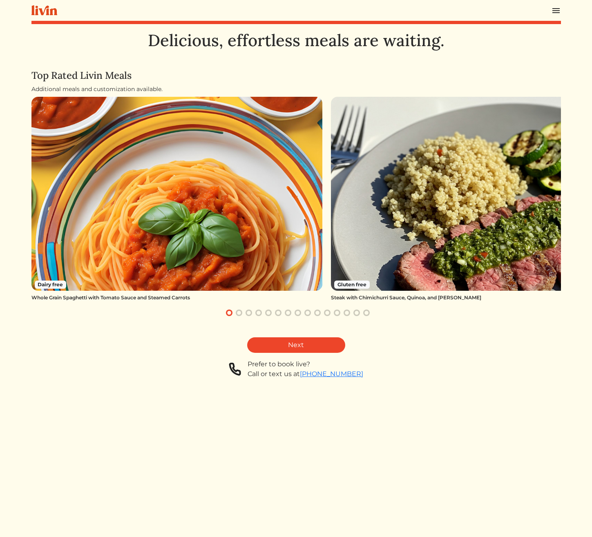
click at [271, 313] on button "button" at bounding box center [268, 313] width 10 height 10
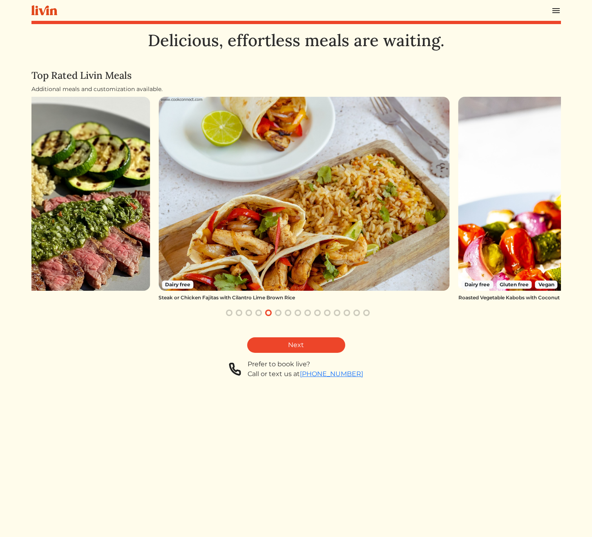
click at [322, 313] on button "button" at bounding box center [327, 313] width 10 height 10
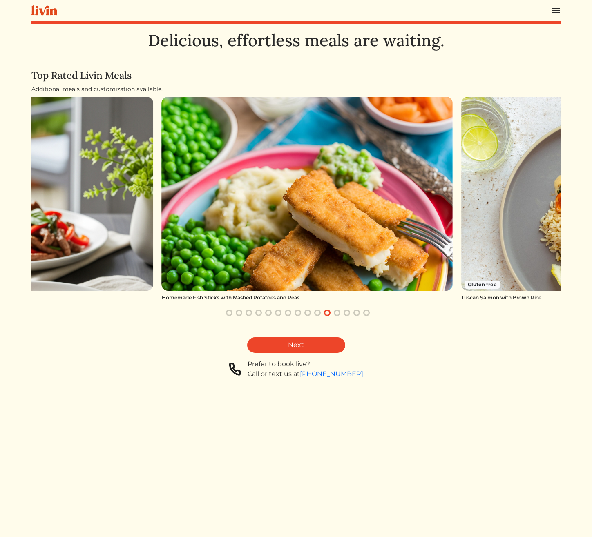
click at [355, 313] on button "button" at bounding box center [356, 313] width 10 height 10
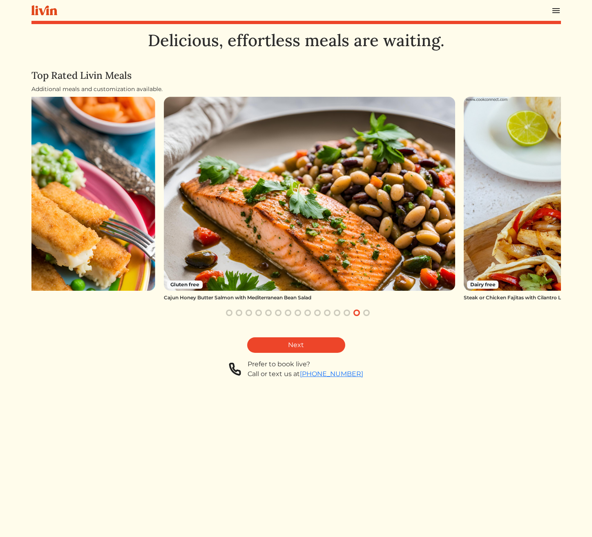
click at [361, 314] on button "button" at bounding box center [356, 313] width 10 height 10
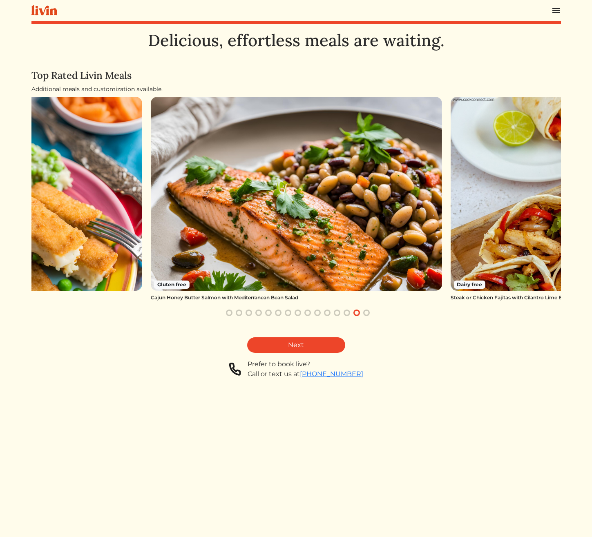
click at [367, 313] on button "button" at bounding box center [366, 313] width 10 height 10
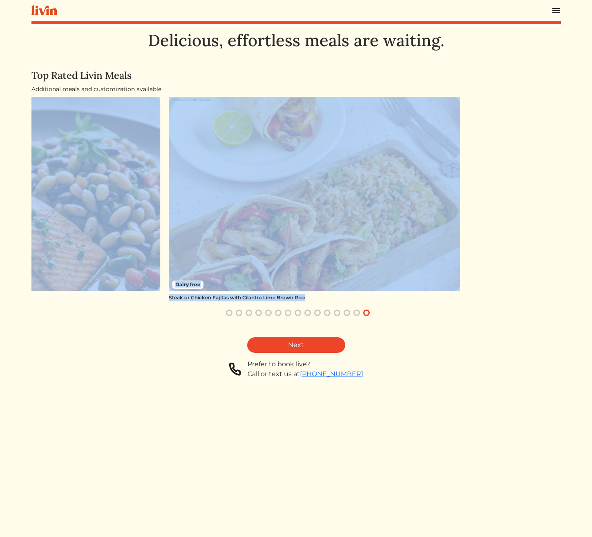
drag, startPoint x: 409, startPoint y: 296, endPoint x: -109, endPoint y: 278, distance: 518.3
click at [0, 278] on html "Log In Book a Chef Become a Chef Browse Menu Delicious, effortless meals are wa…" at bounding box center [296, 268] width 592 height 537
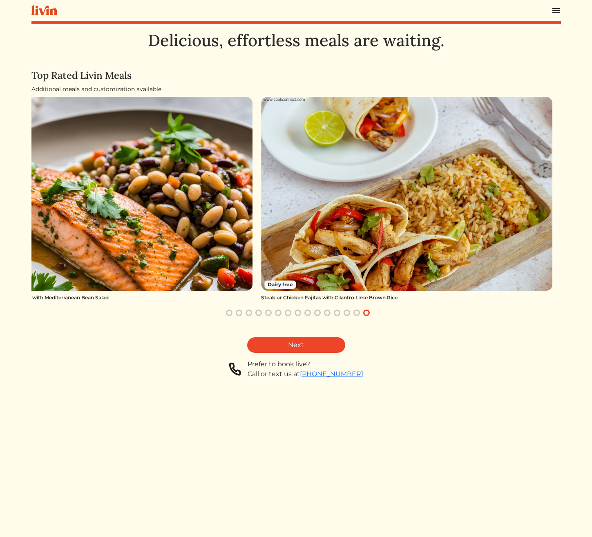
drag, startPoint x: 452, startPoint y: 407, endPoint x: 423, endPoint y: 428, distance: 35.9
click at [452, 407] on div "Delicious, effortless meals are waiting. Top Rated Livin Meals Additional meals…" at bounding box center [295, 299] width 529 height 537
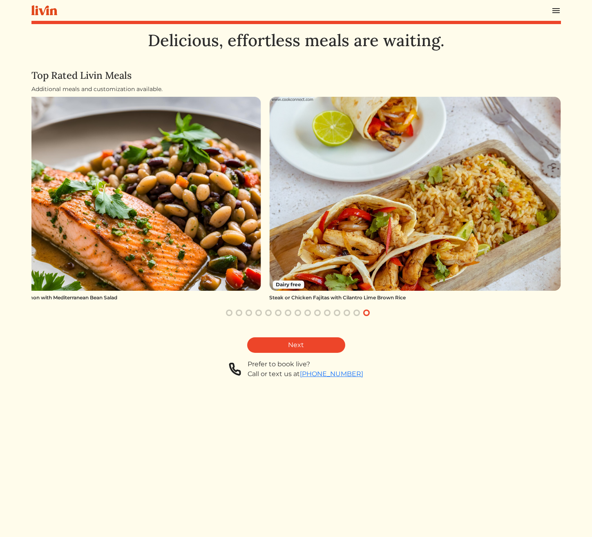
click at [426, 423] on div "Delicious, effortless meals are waiting. Top Rated Livin Meals Additional meals…" at bounding box center [295, 299] width 529 height 537
click at [548, 340] on div "Next" at bounding box center [295, 345] width 529 height 16
